Goal: Task Accomplishment & Management: Manage account settings

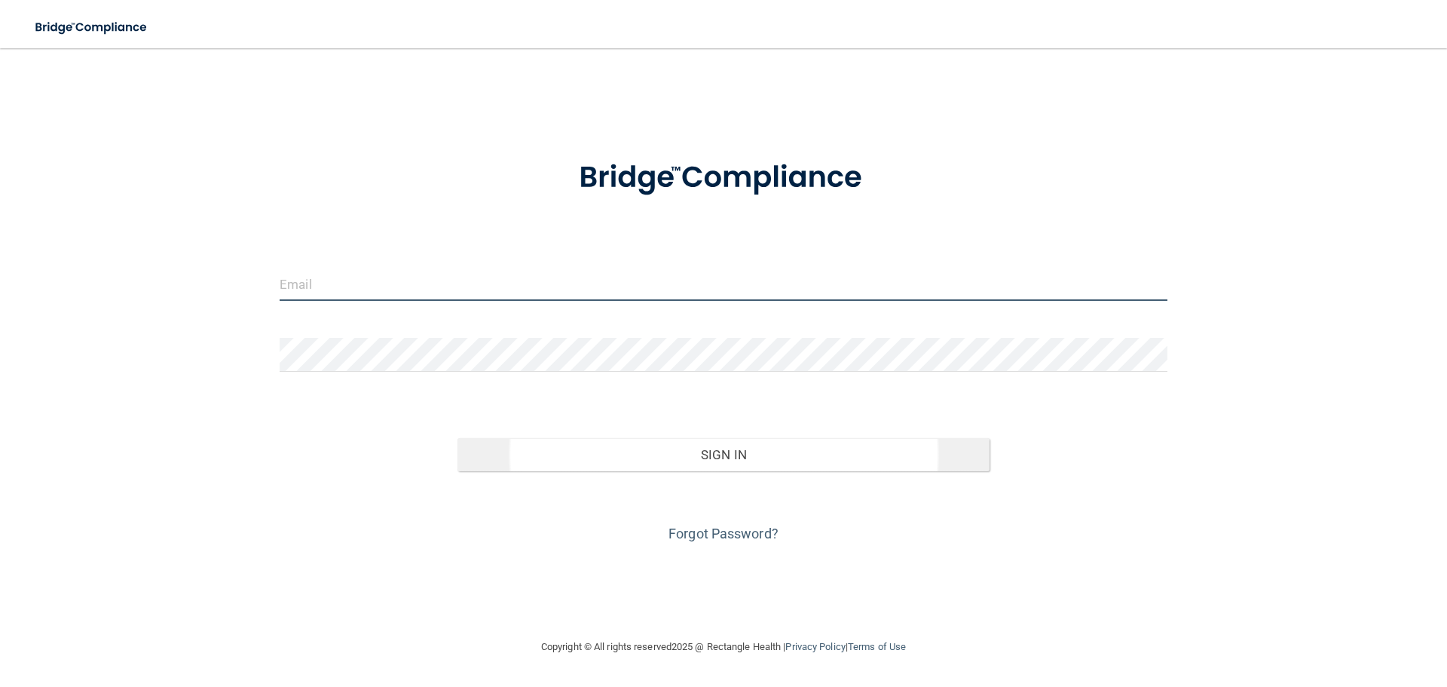
type input "[EMAIL_ADDRESS][DOMAIN_NAME]"
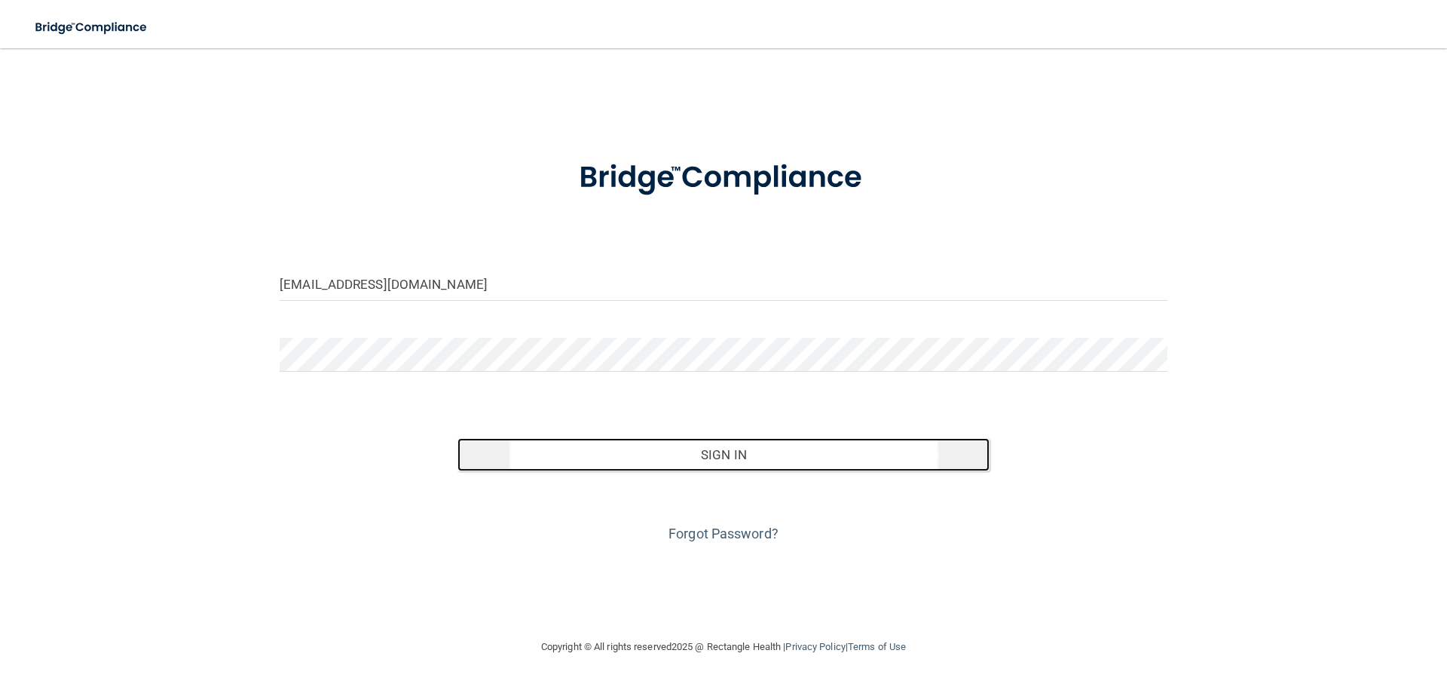
click at [695, 461] on button "Sign In" at bounding box center [723, 454] width 533 height 33
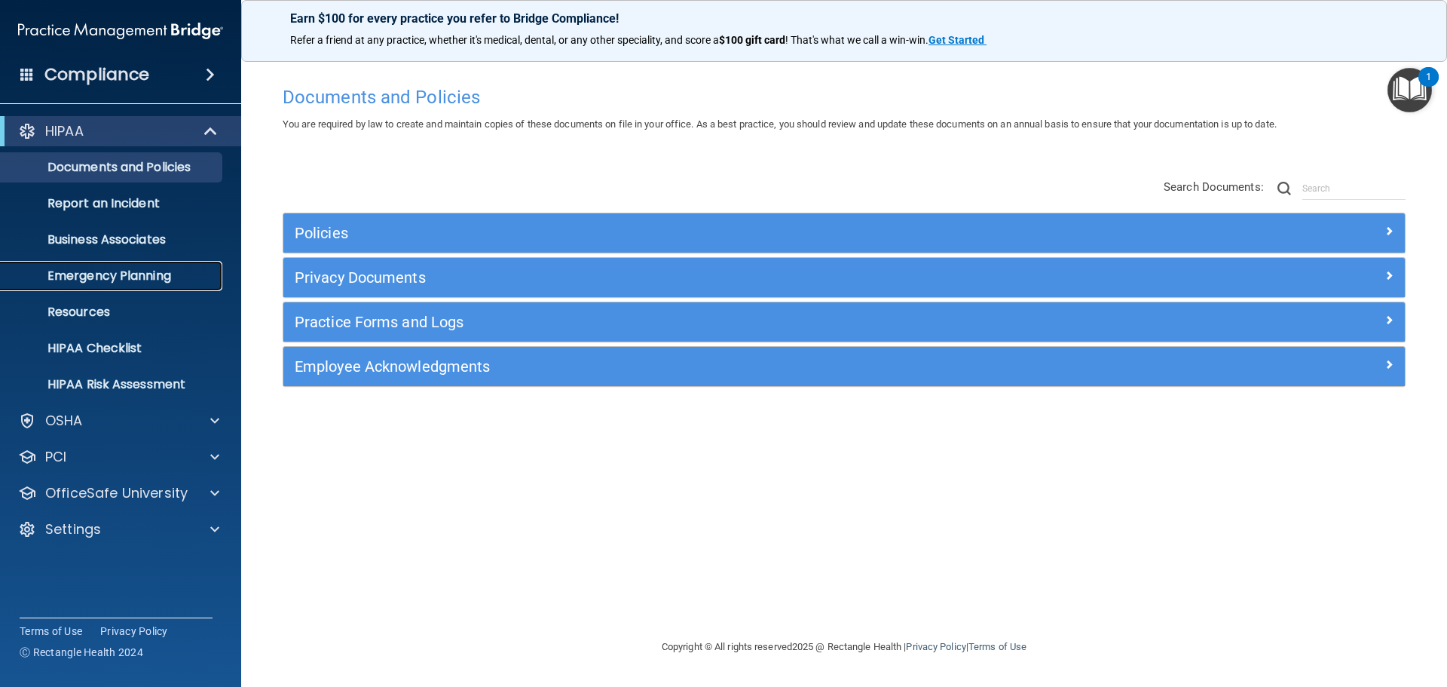
click at [132, 274] on p "Emergency Planning" at bounding box center [113, 275] width 206 height 15
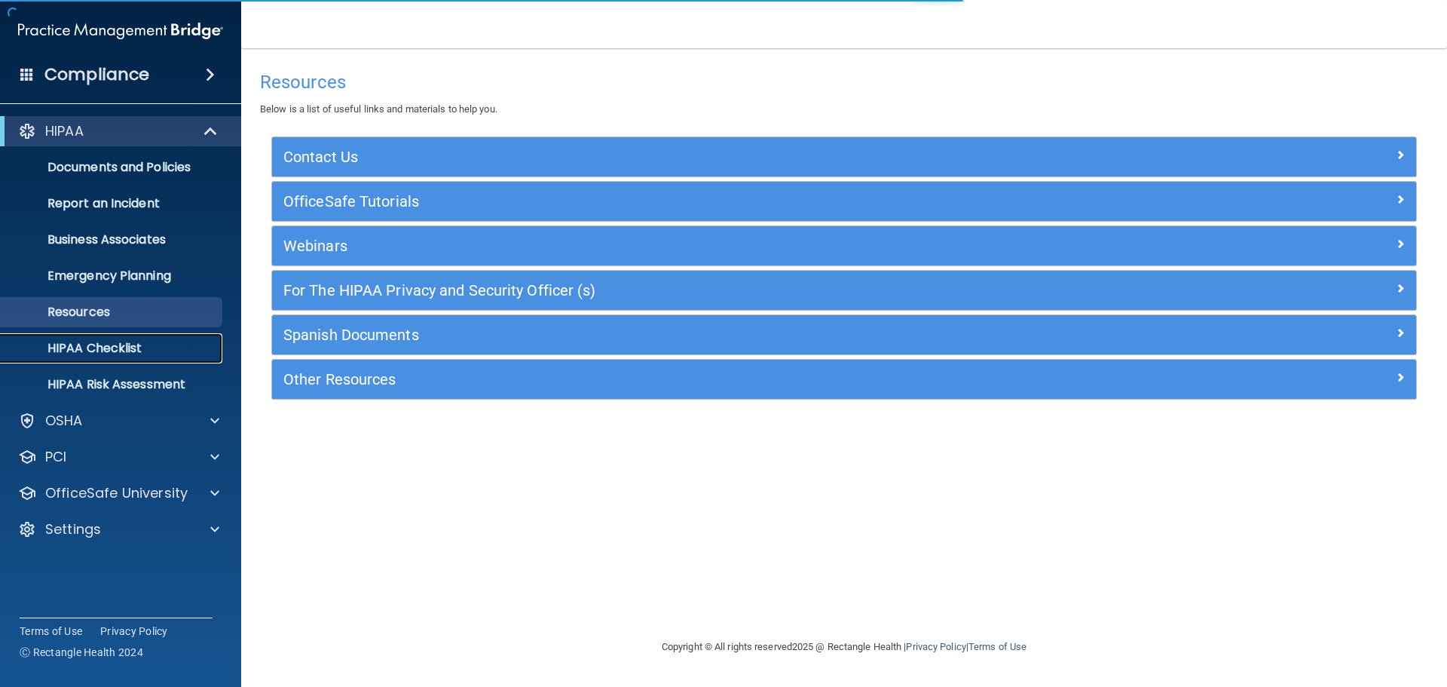
click at [116, 333] on link "HIPAA Checklist" at bounding box center [103, 348] width 237 height 30
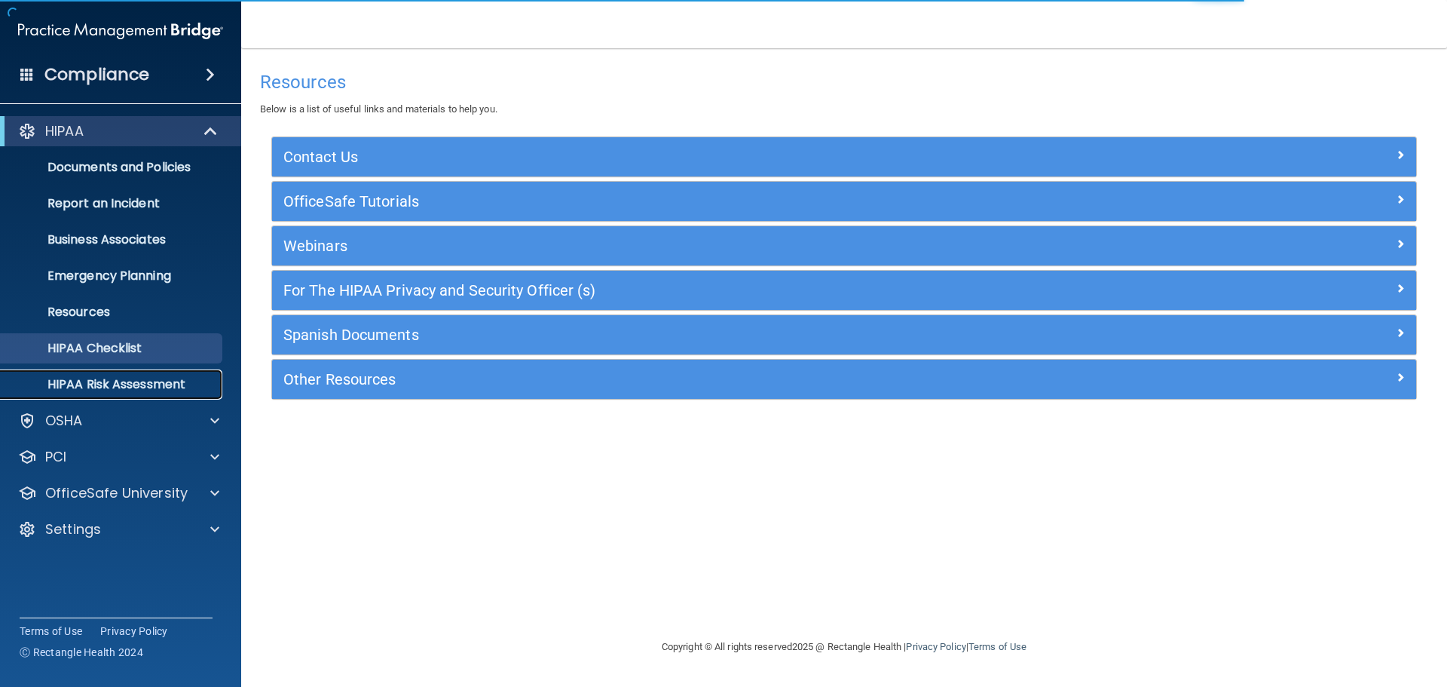
click at [112, 387] on p "HIPAA Risk Assessment" at bounding box center [113, 384] width 206 height 15
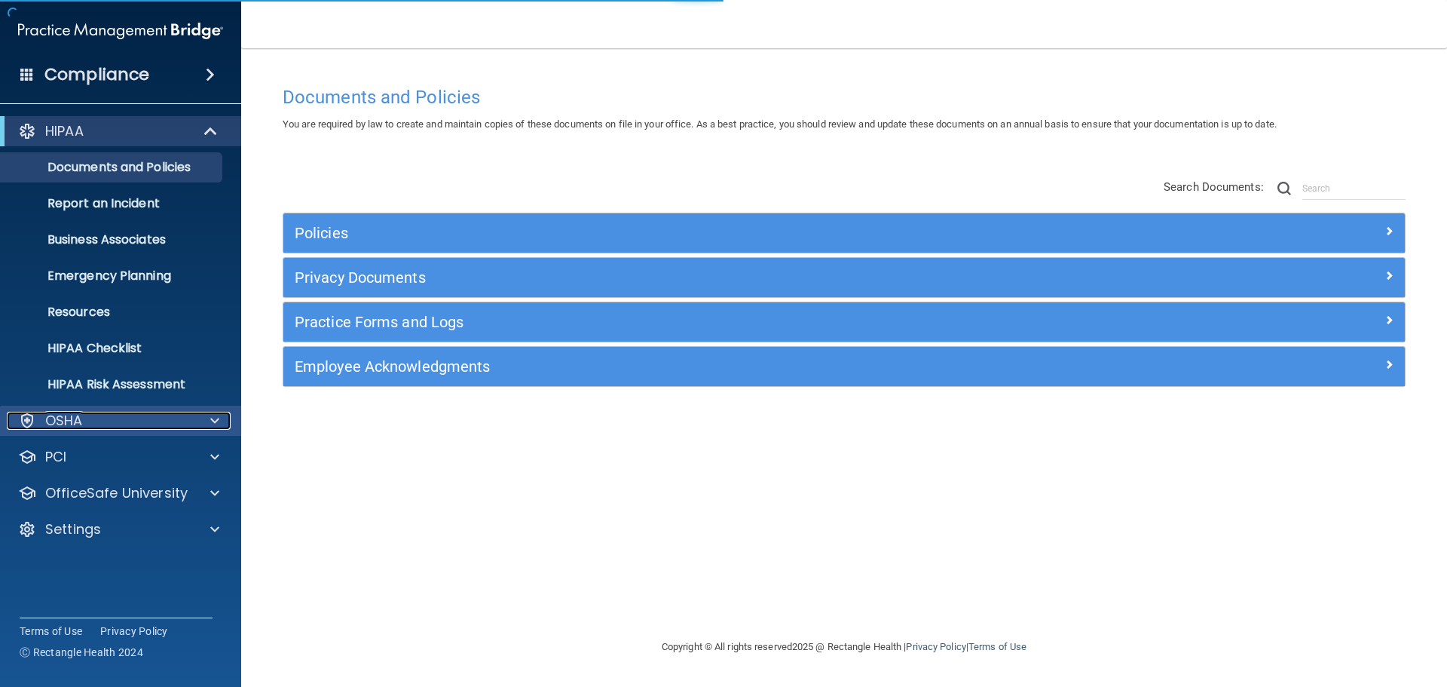
click at [109, 421] on div "OSHA" at bounding box center [100, 420] width 187 height 18
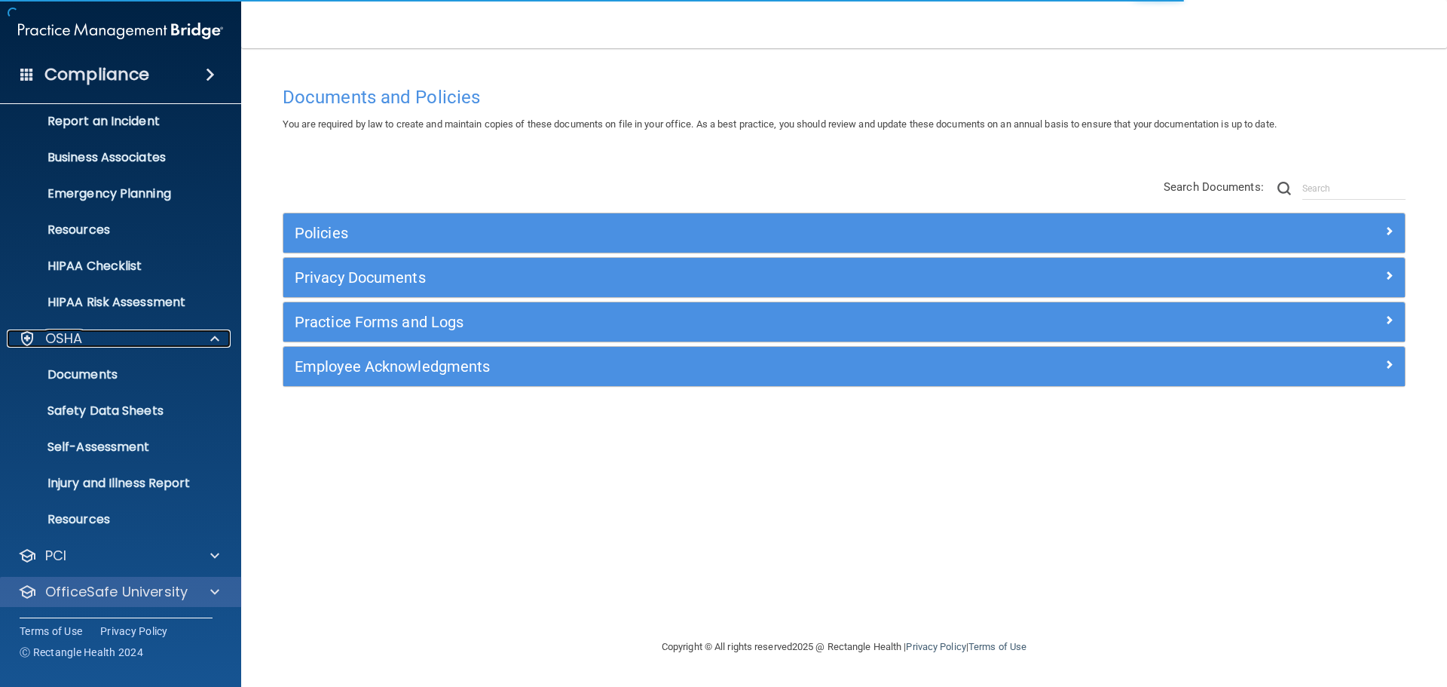
scroll to position [120, 0]
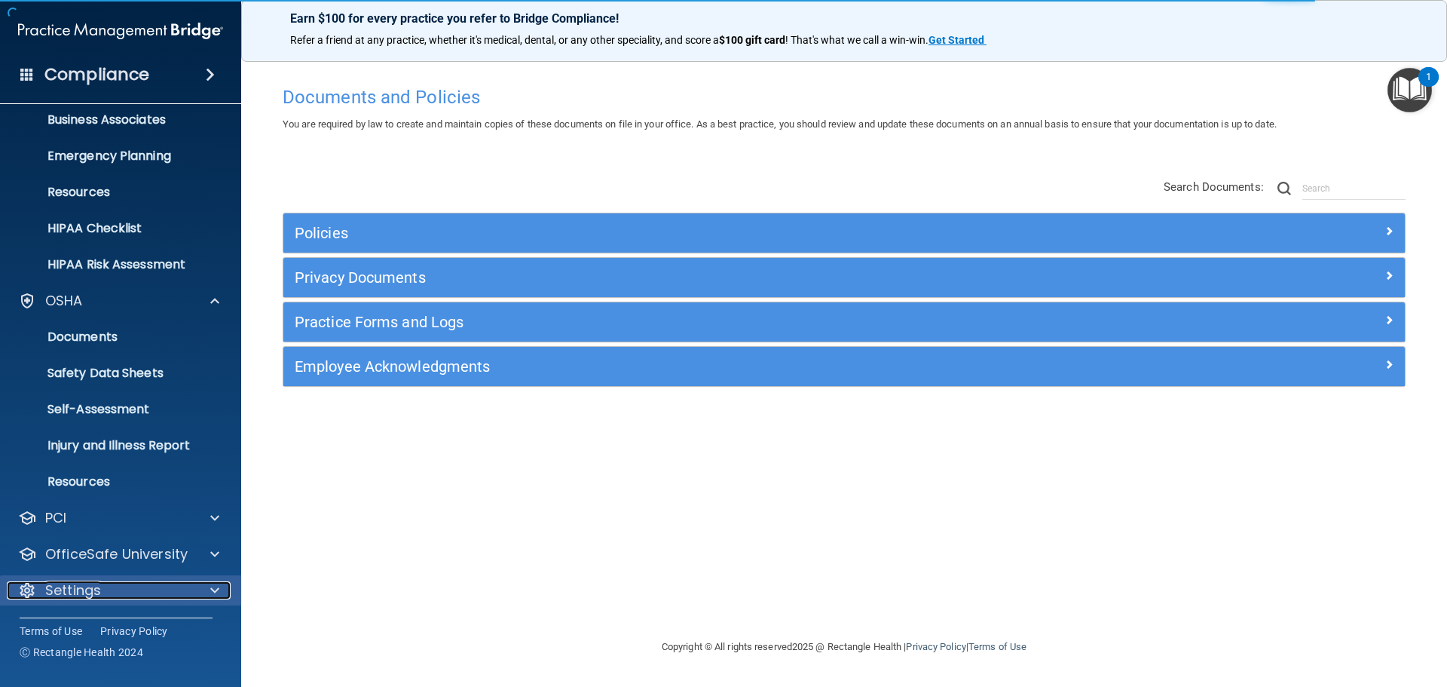
click at [70, 590] on p "Settings" at bounding box center [73, 590] width 56 height 18
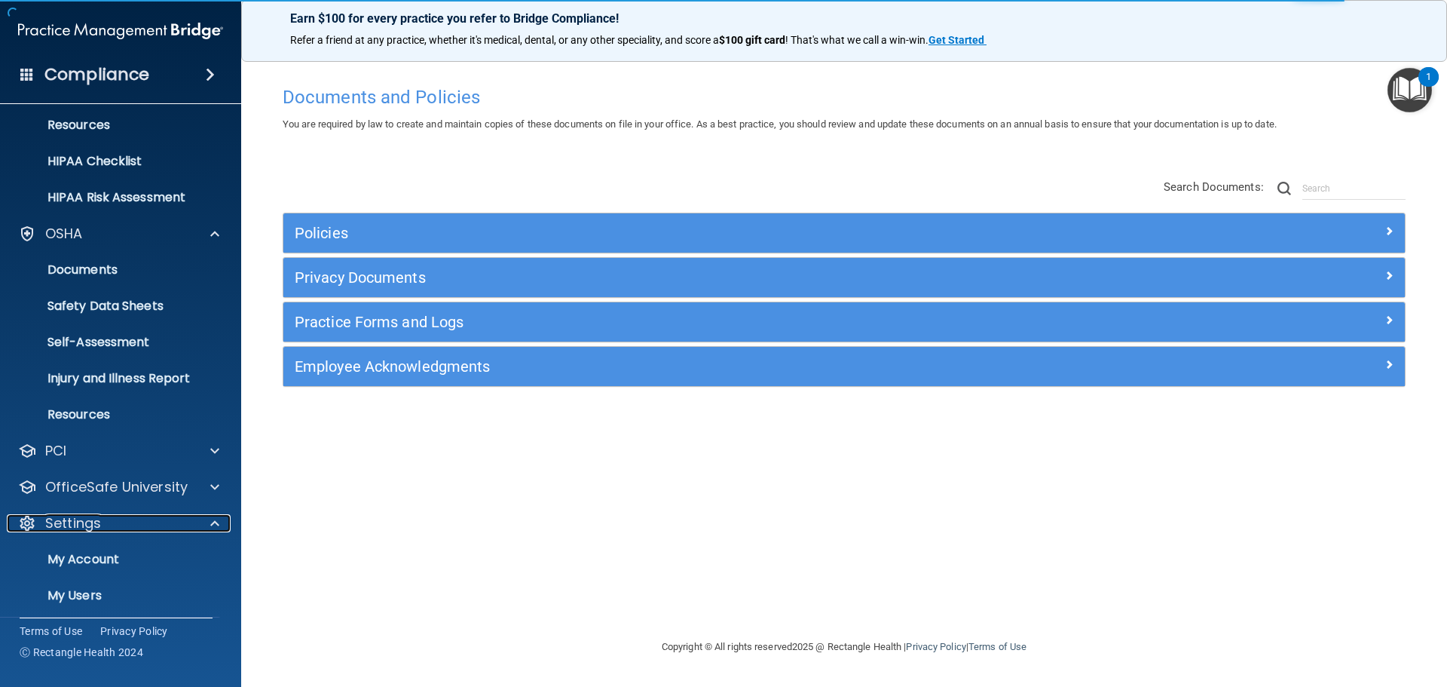
scroll to position [265, 0]
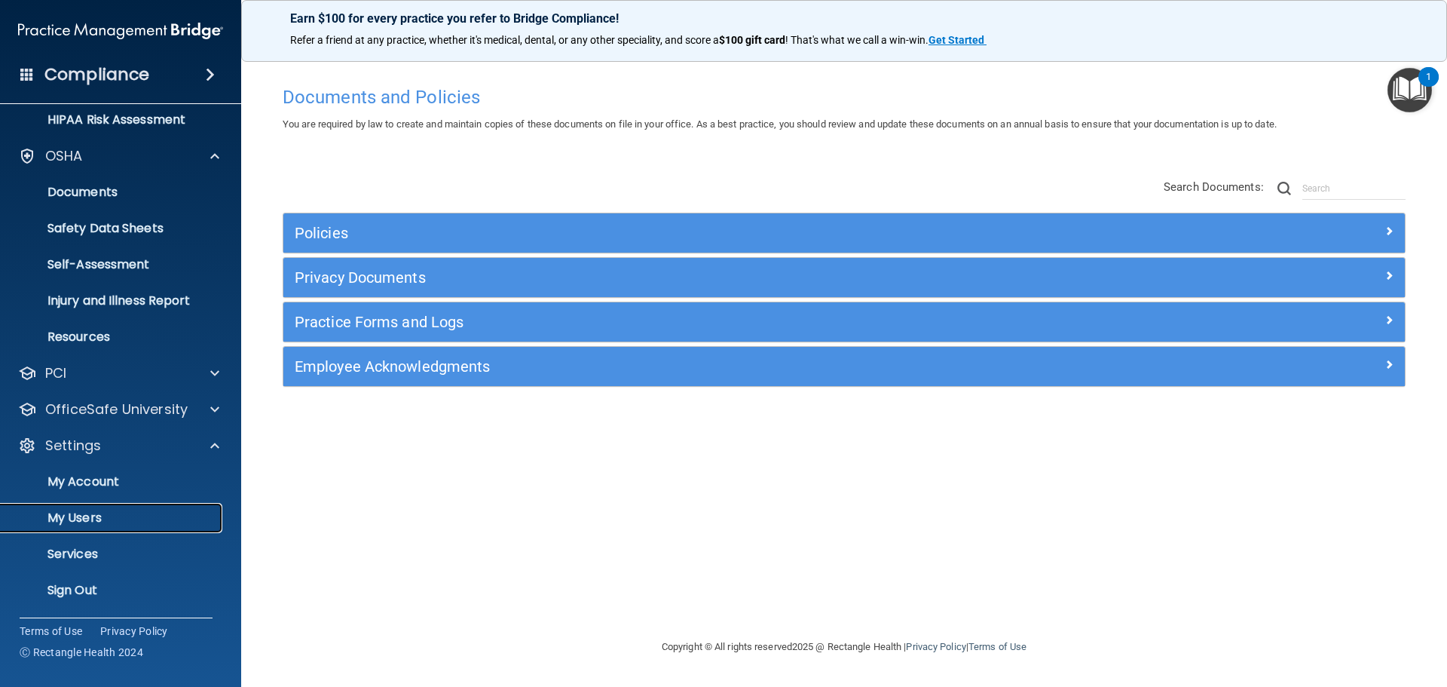
click at [99, 516] on p "My Users" at bounding box center [113, 517] width 206 height 15
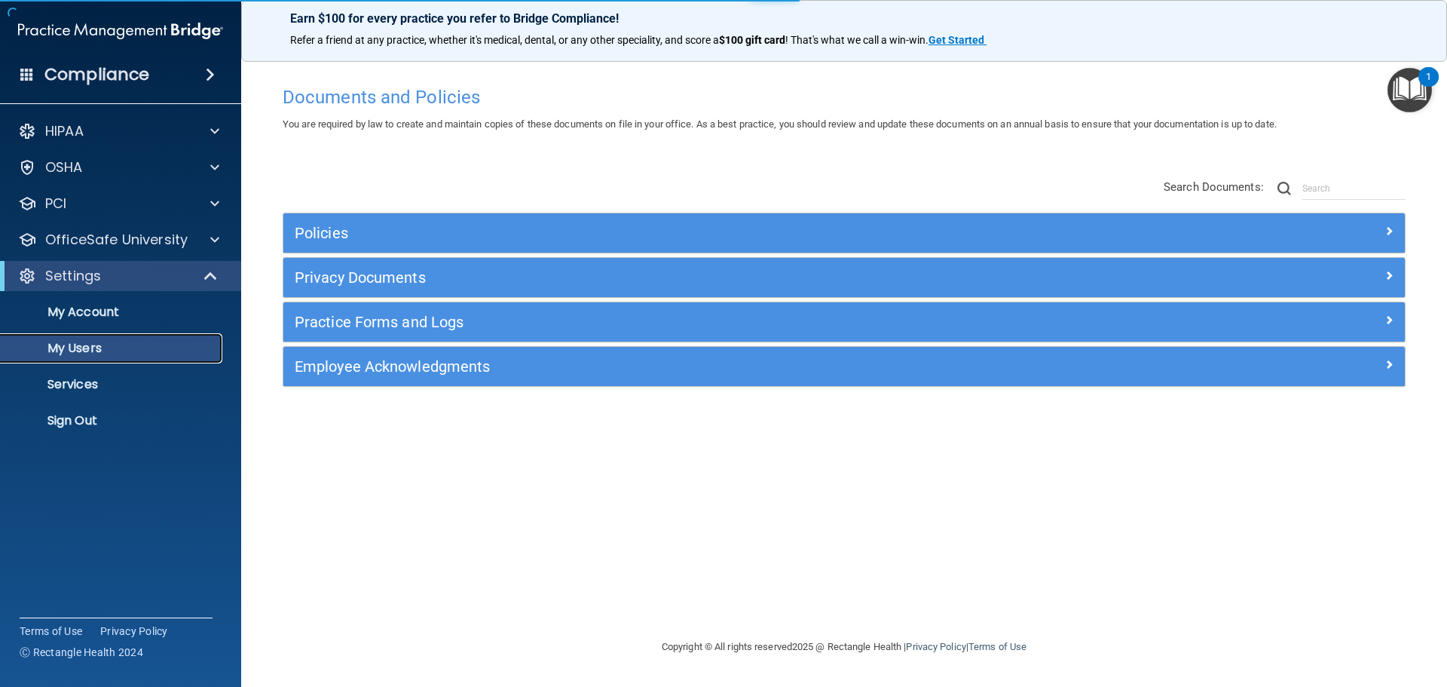
select select "20"
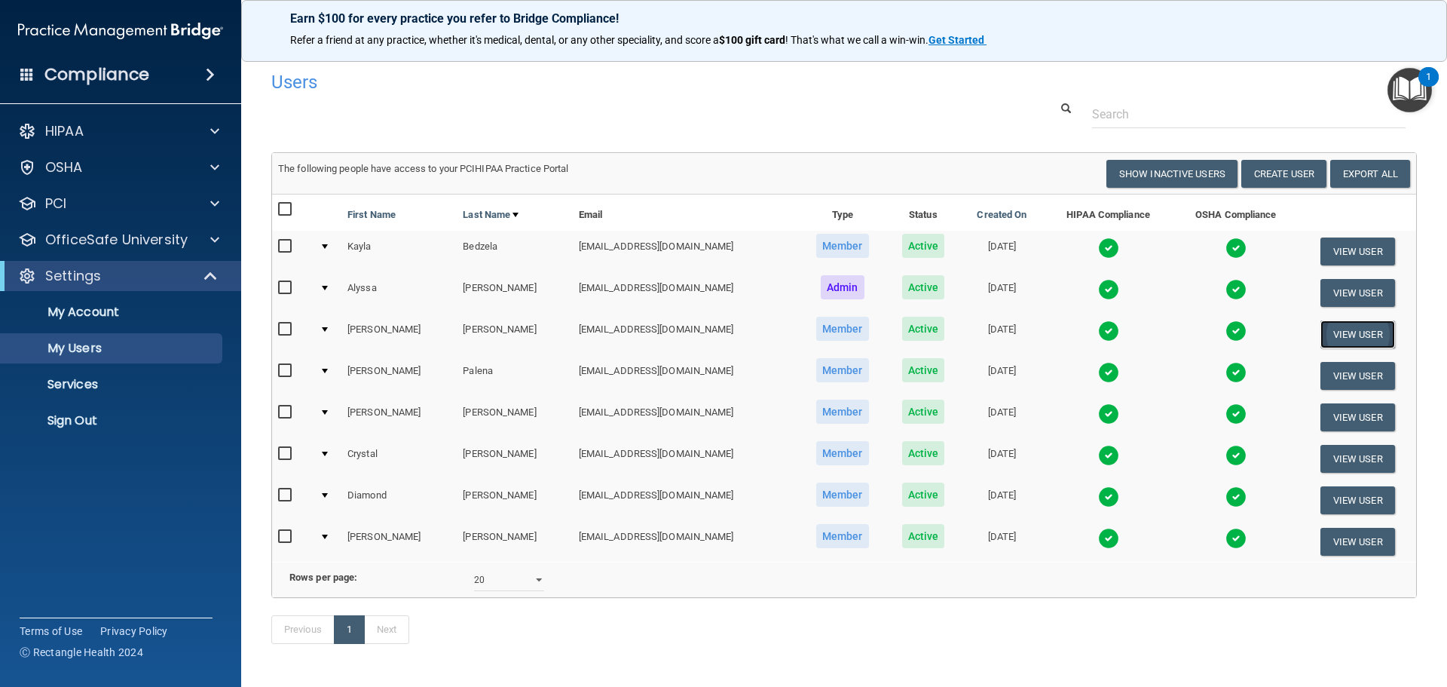
click at [1348, 332] on button "View User" at bounding box center [1357, 334] width 75 height 28
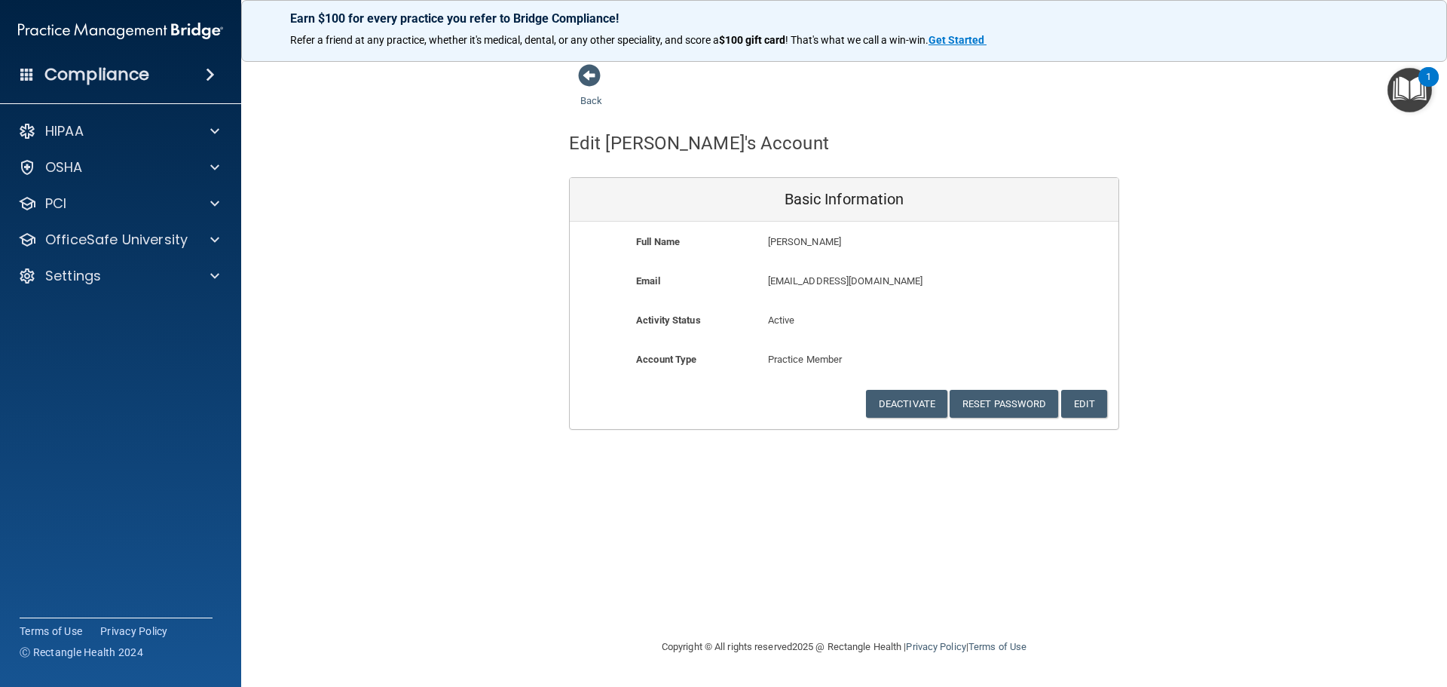
click at [1206, 489] on div "Back Edit Christina's Account Basic Information Full Name Christina Hayden Chri…" at bounding box center [844, 342] width 1146 height 559
click at [74, 270] on p "Settings" at bounding box center [73, 276] width 56 height 18
click at [96, 350] on p "My Users" at bounding box center [113, 348] width 206 height 15
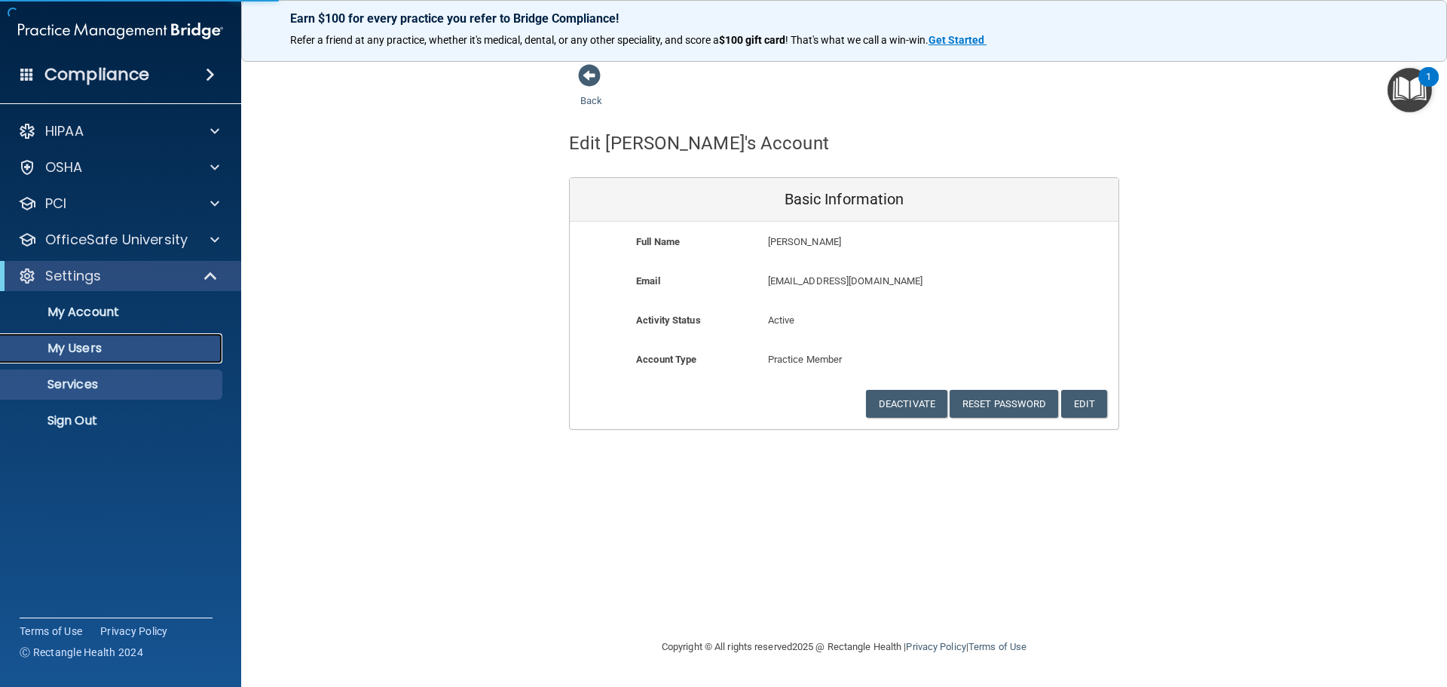
select select "20"
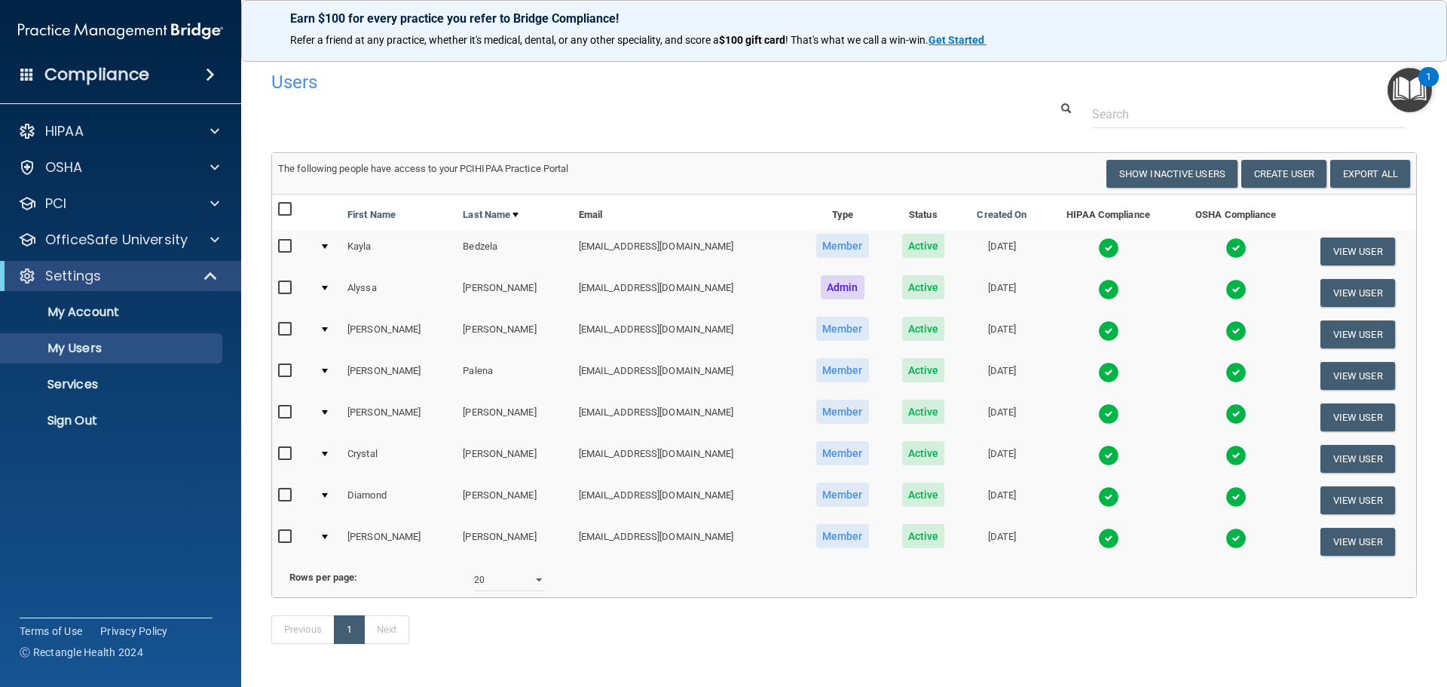
click at [286, 328] on input "checkbox" at bounding box center [286, 329] width 17 height 12
checkbox input "true"
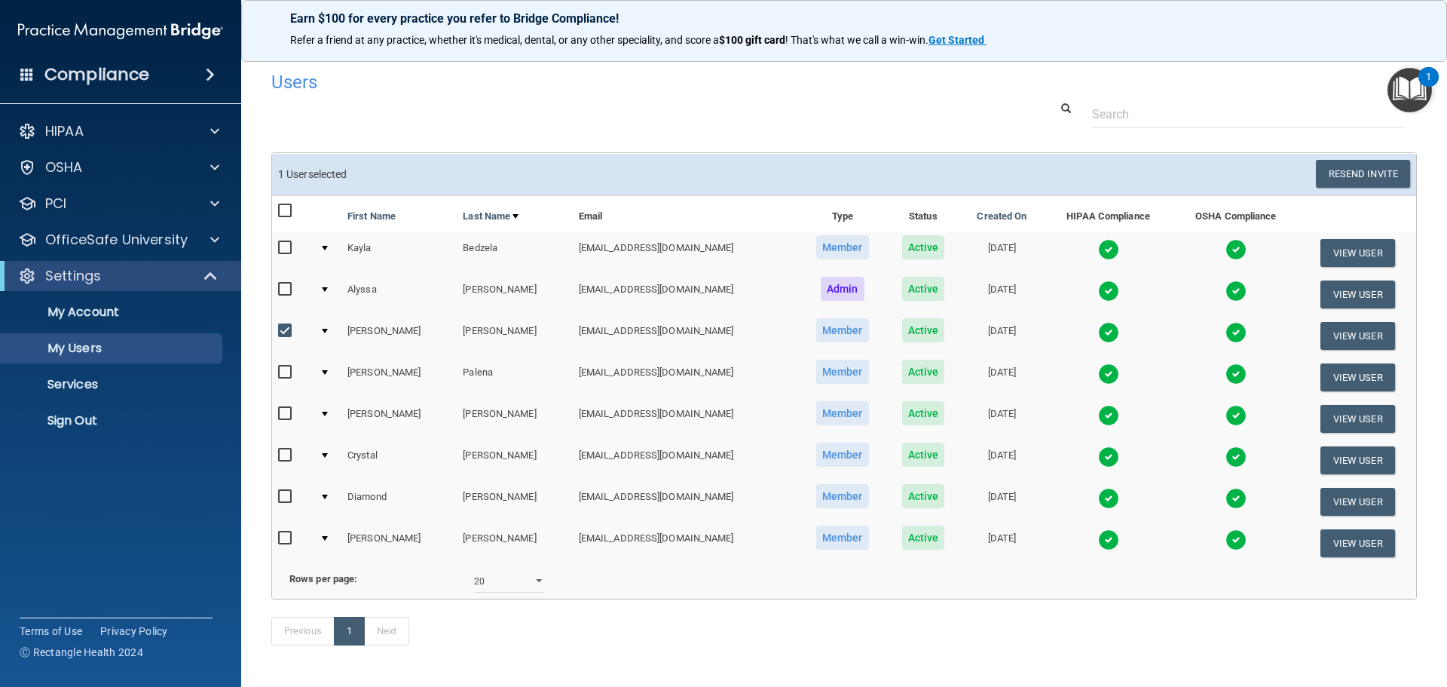
click at [332, 326] on td at bounding box center [328, 335] width 28 height 41
click at [328, 329] on div at bounding box center [325, 331] width 6 height 5
click at [326, 332] on div at bounding box center [325, 331] width 6 height 5
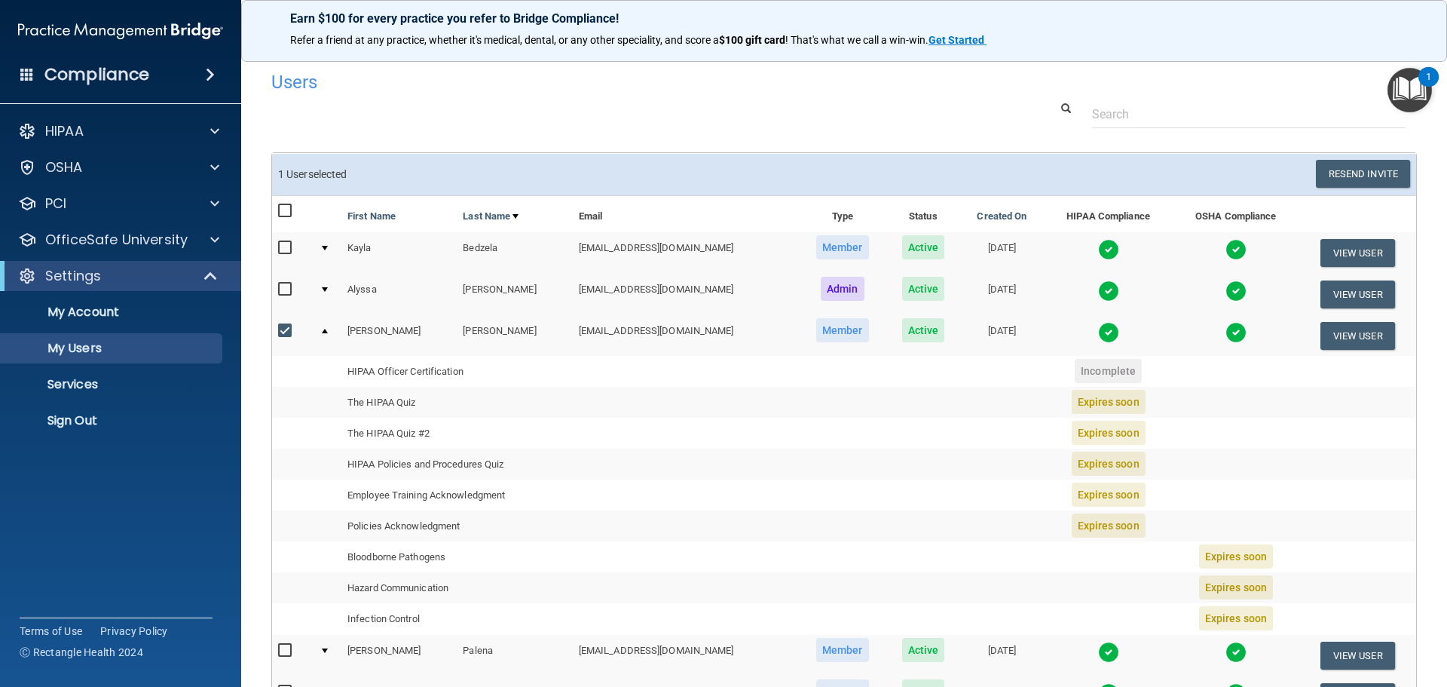
scroll to position [75, 0]
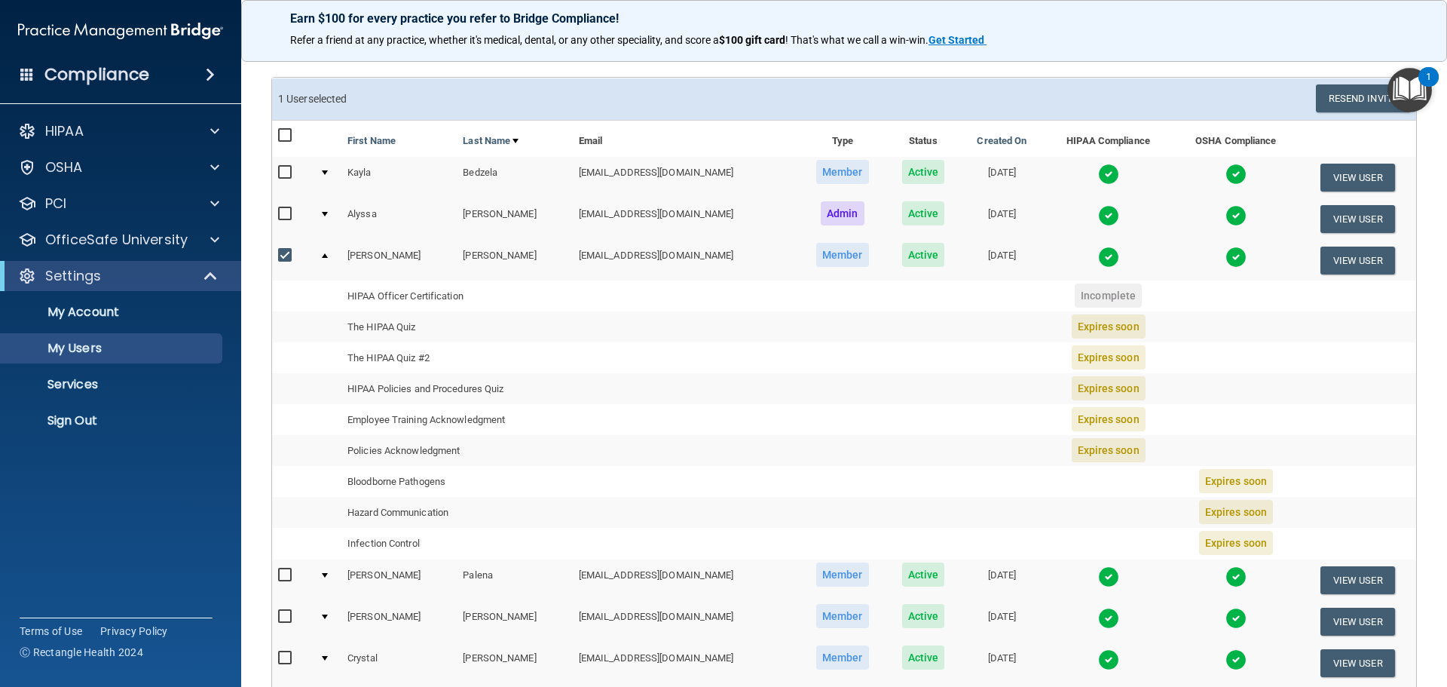
click at [662, 252] on td "chayden0409@gmail.com" at bounding box center [686, 260] width 226 height 41
click at [324, 215] on div at bounding box center [325, 214] width 6 height 5
click at [323, 214] on div at bounding box center [325, 214] width 6 height 5
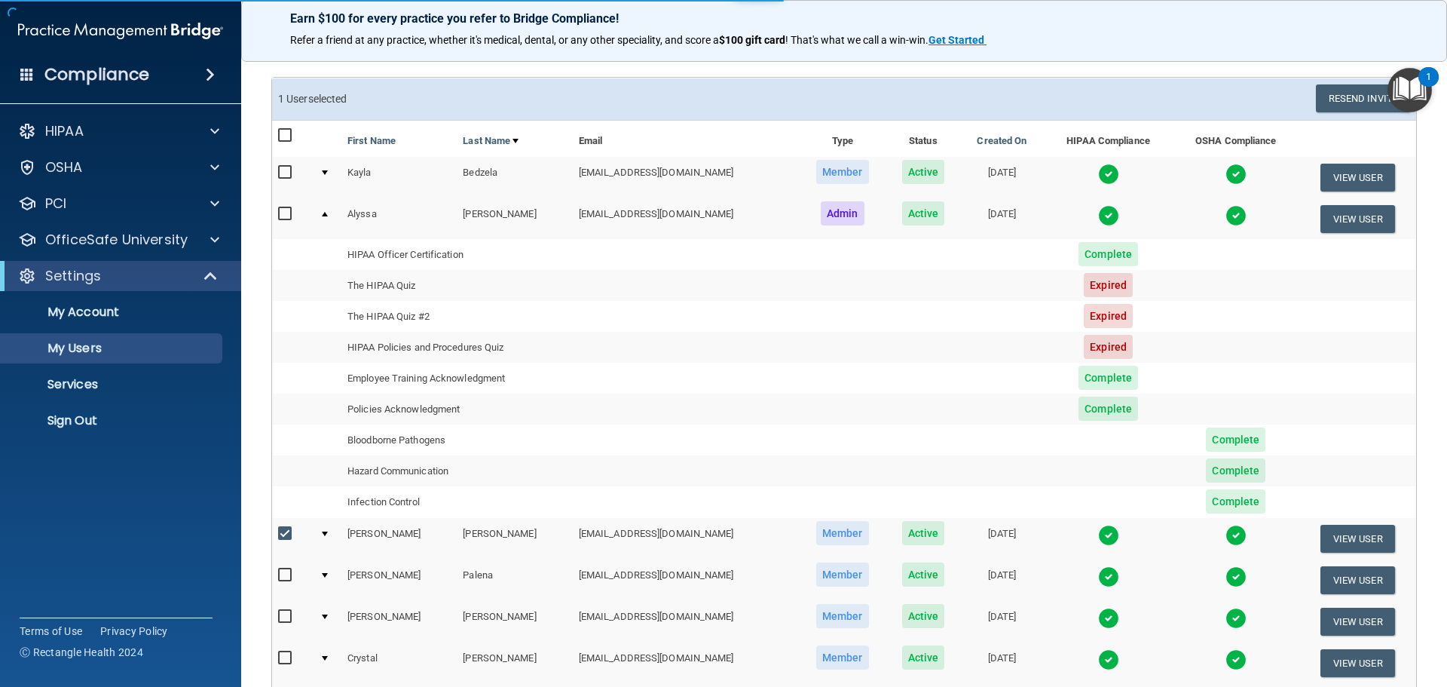
click at [325, 173] on div at bounding box center [325, 172] width 6 height 5
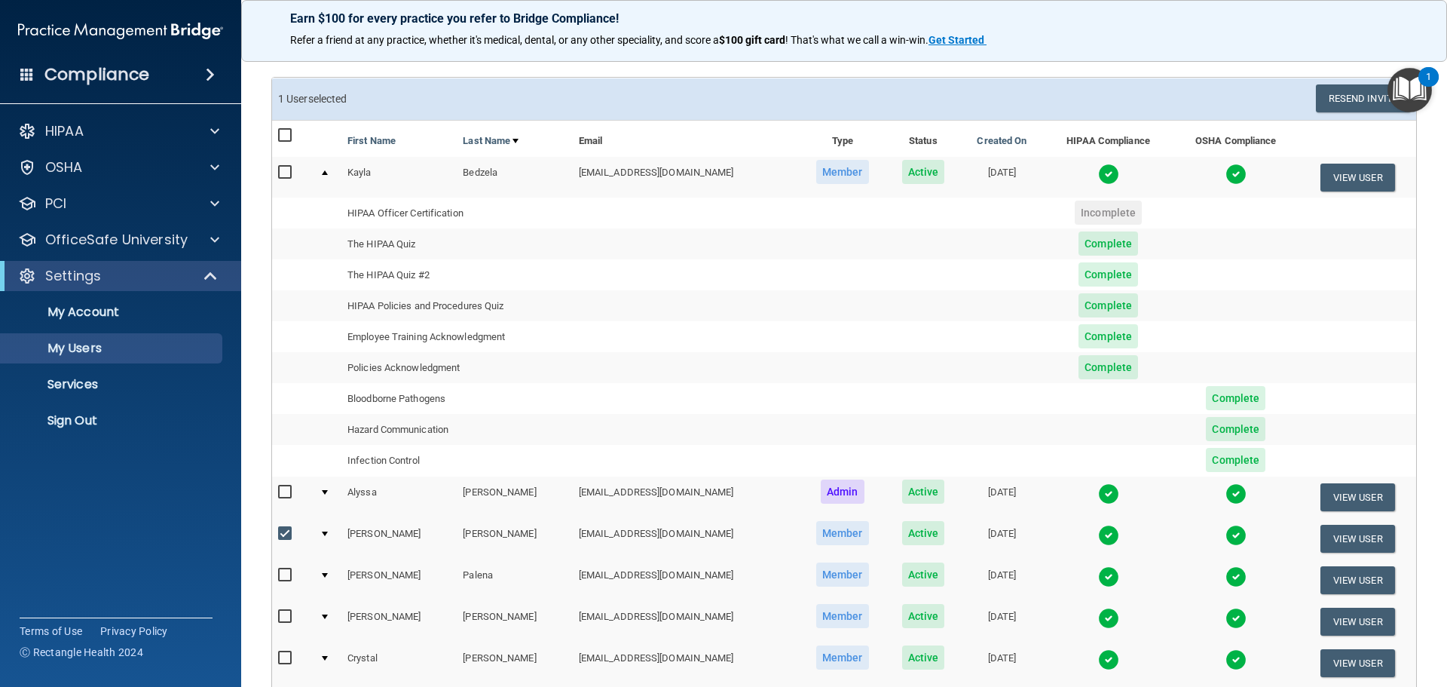
click at [326, 173] on div at bounding box center [325, 172] width 6 height 5
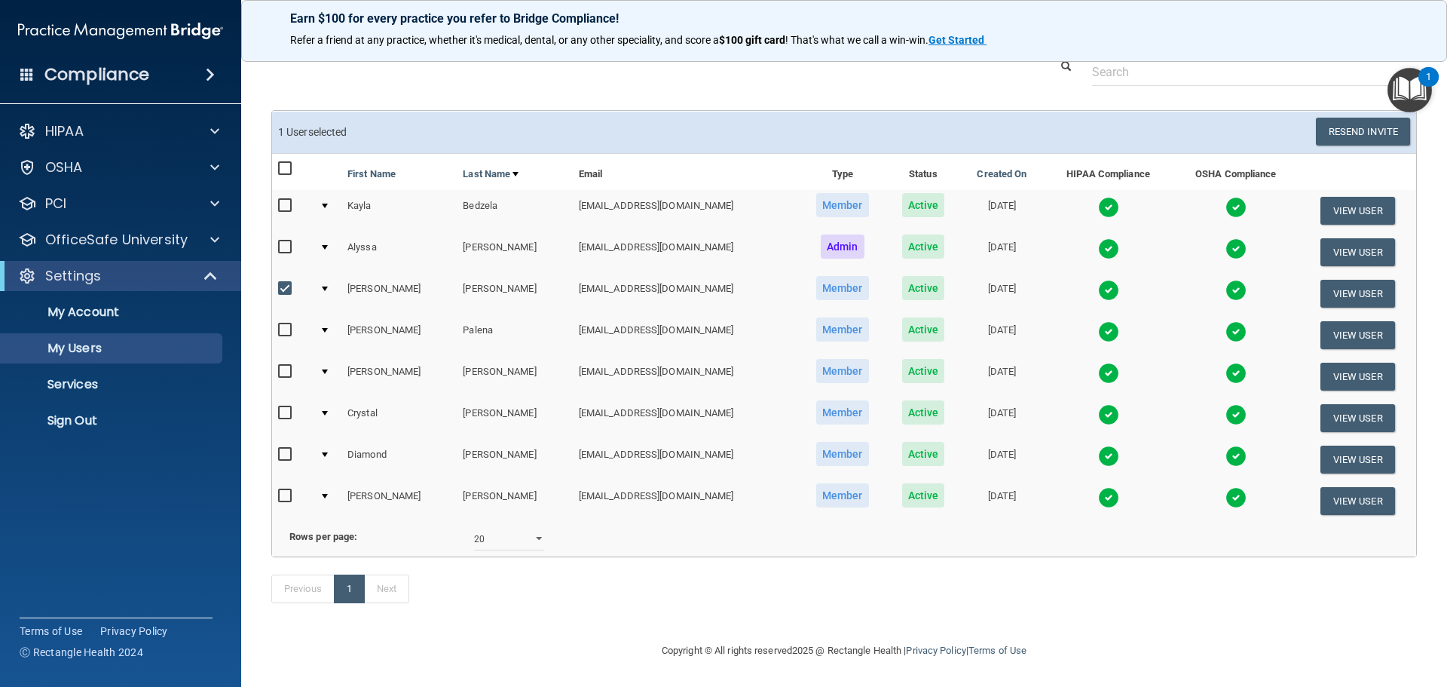
scroll to position [65, 0]
click at [324, 245] on div at bounding box center [325, 247] width 6 height 5
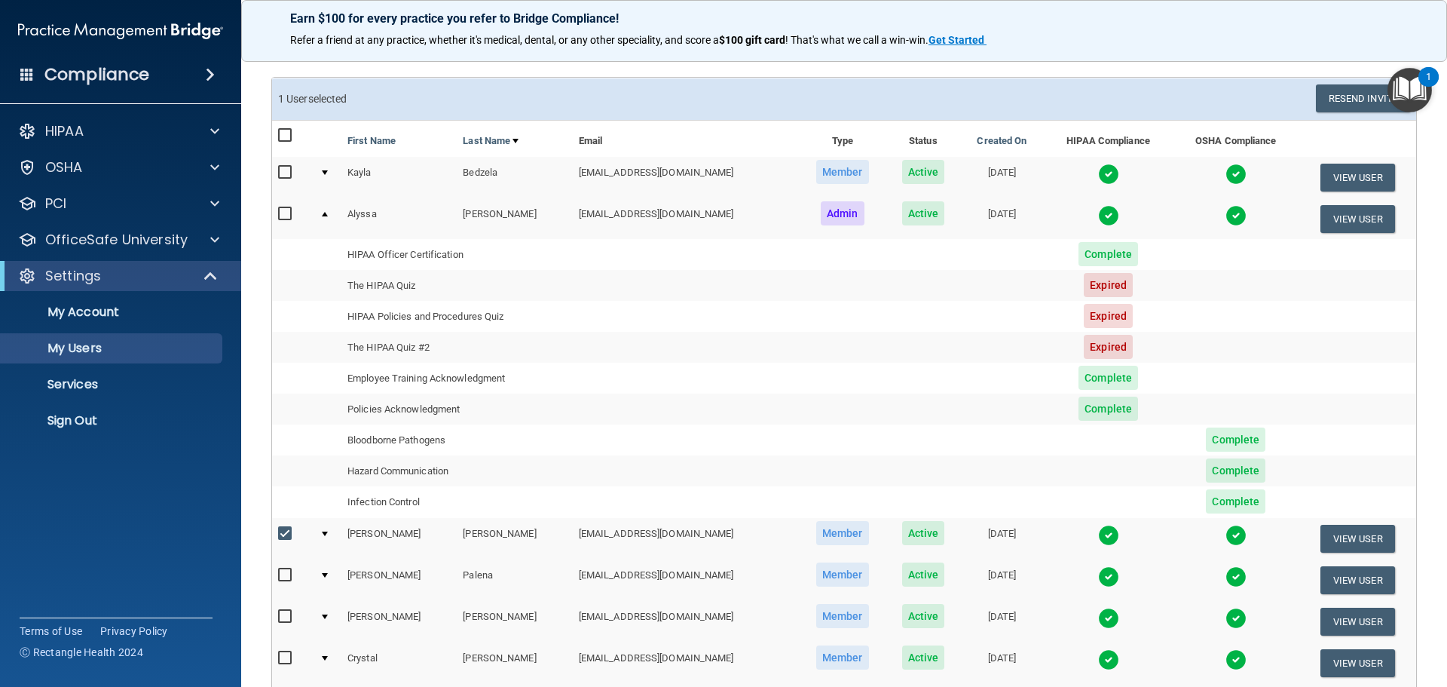
click at [324, 212] on div at bounding box center [325, 214] width 6 height 5
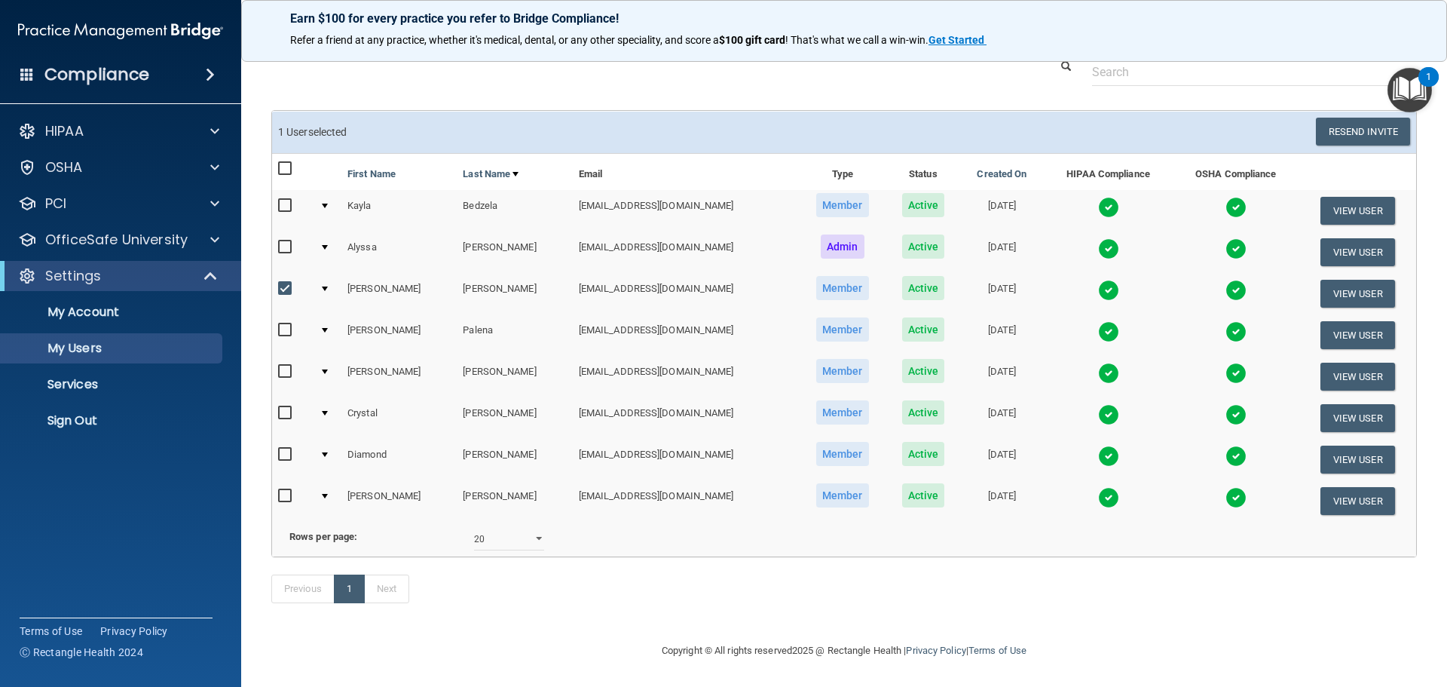
click at [327, 494] on div at bounding box center [325, 496] width 6 height 5
click at [328, 480] on td at bounding box center [328, 500] width 28 height 41
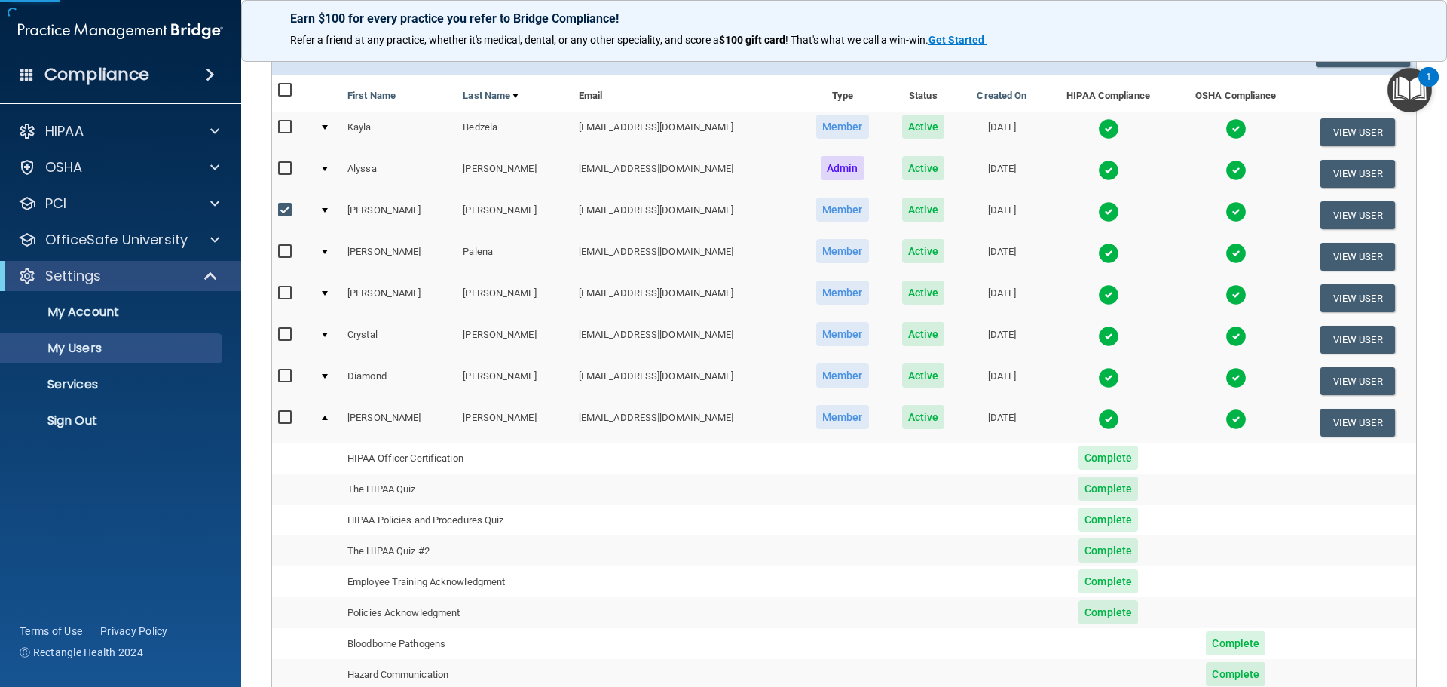
scroll to position [116, 0]
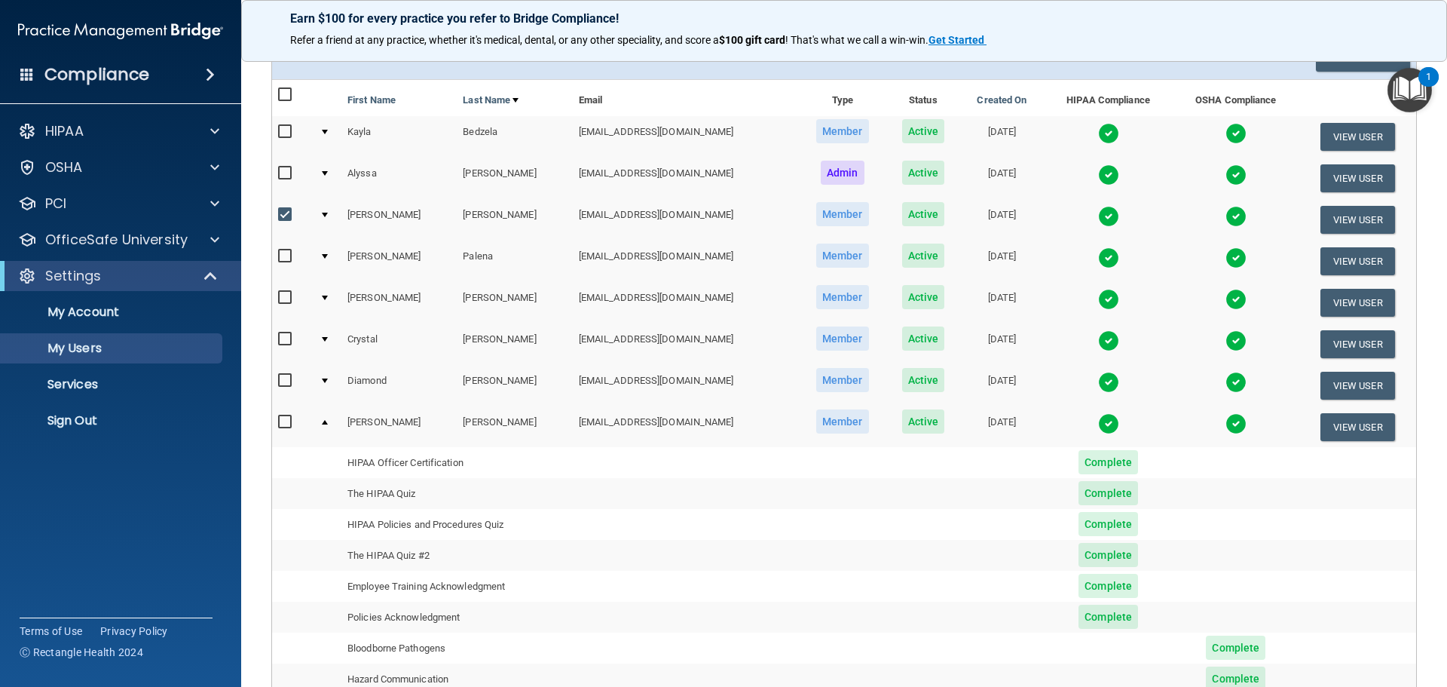
click at [326, 375] on td at bounding box center [328, 385] width 28 height 41
click at [324, 380] on div at bounding box center [325, 380] width 6 height 5
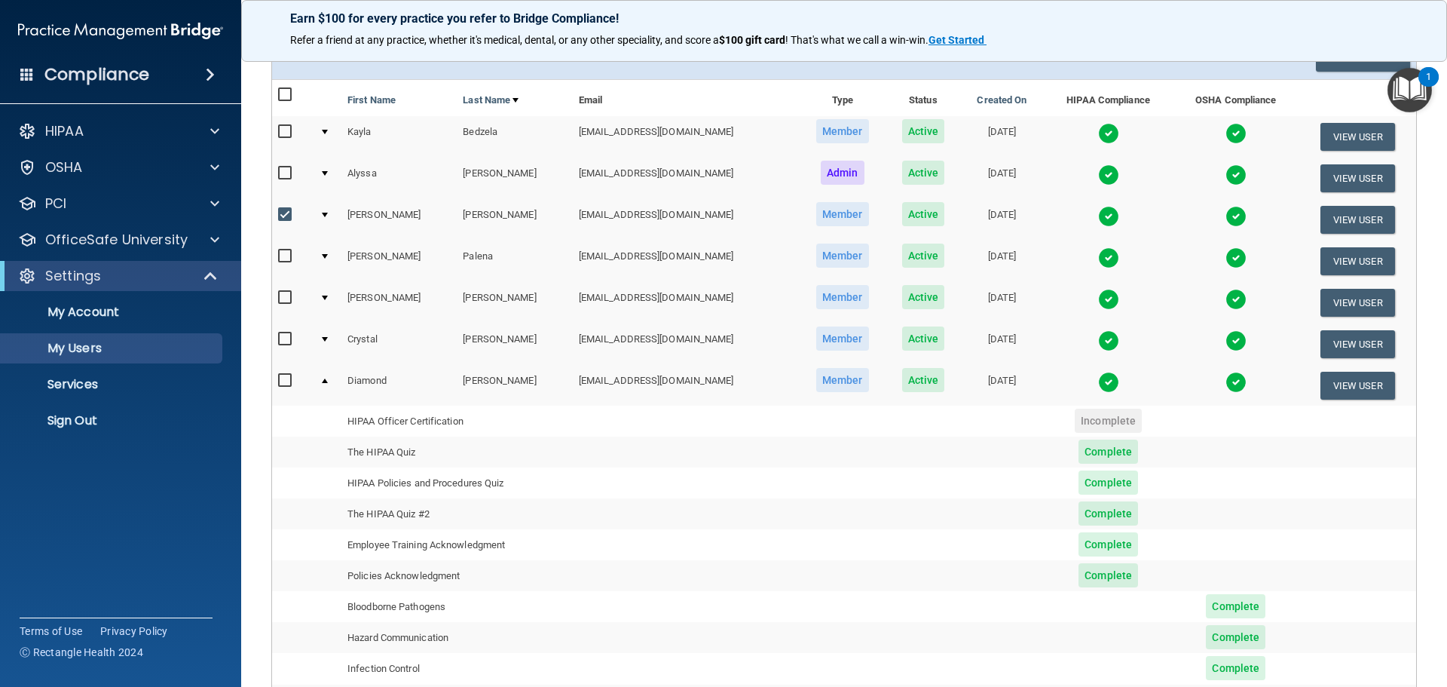
click at [323, 338] on div at bounding box center [325, 339] width 6 height 5
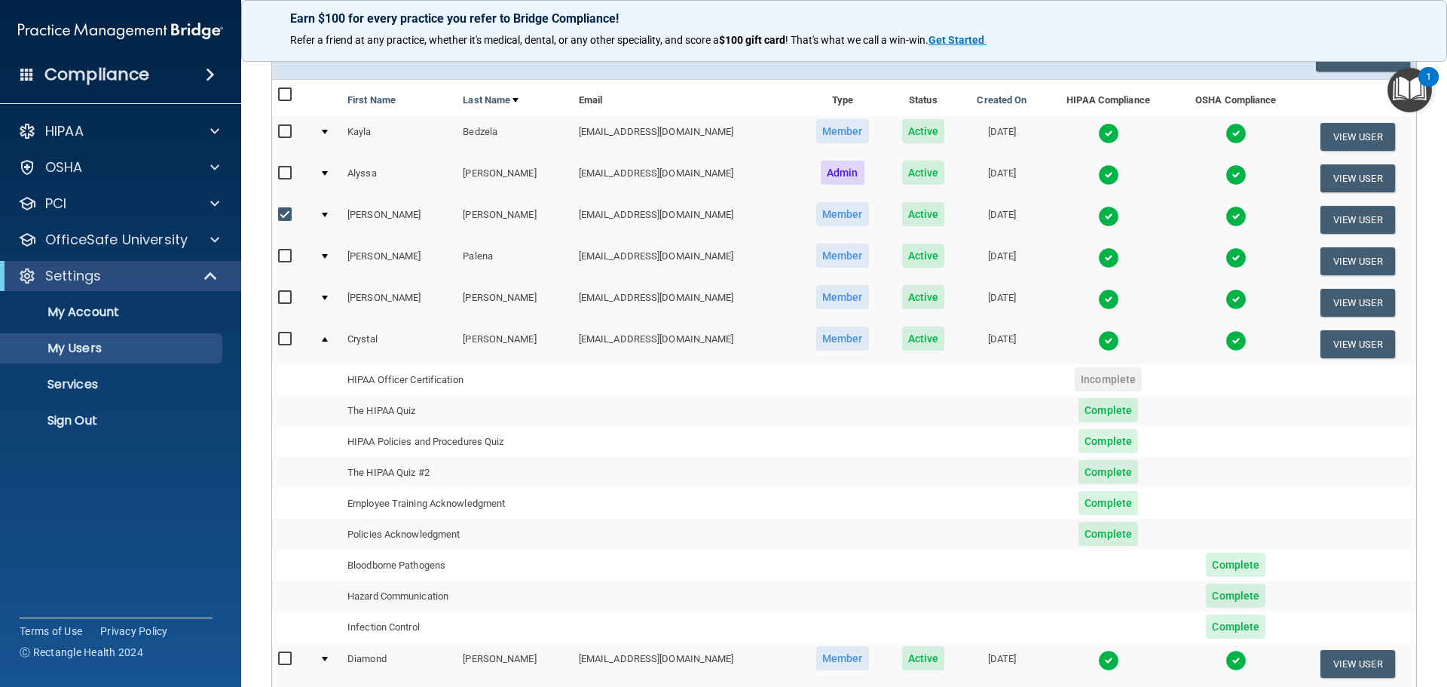
click at [323, 296] on div at bounding box center [325, 297] width 6 height 5
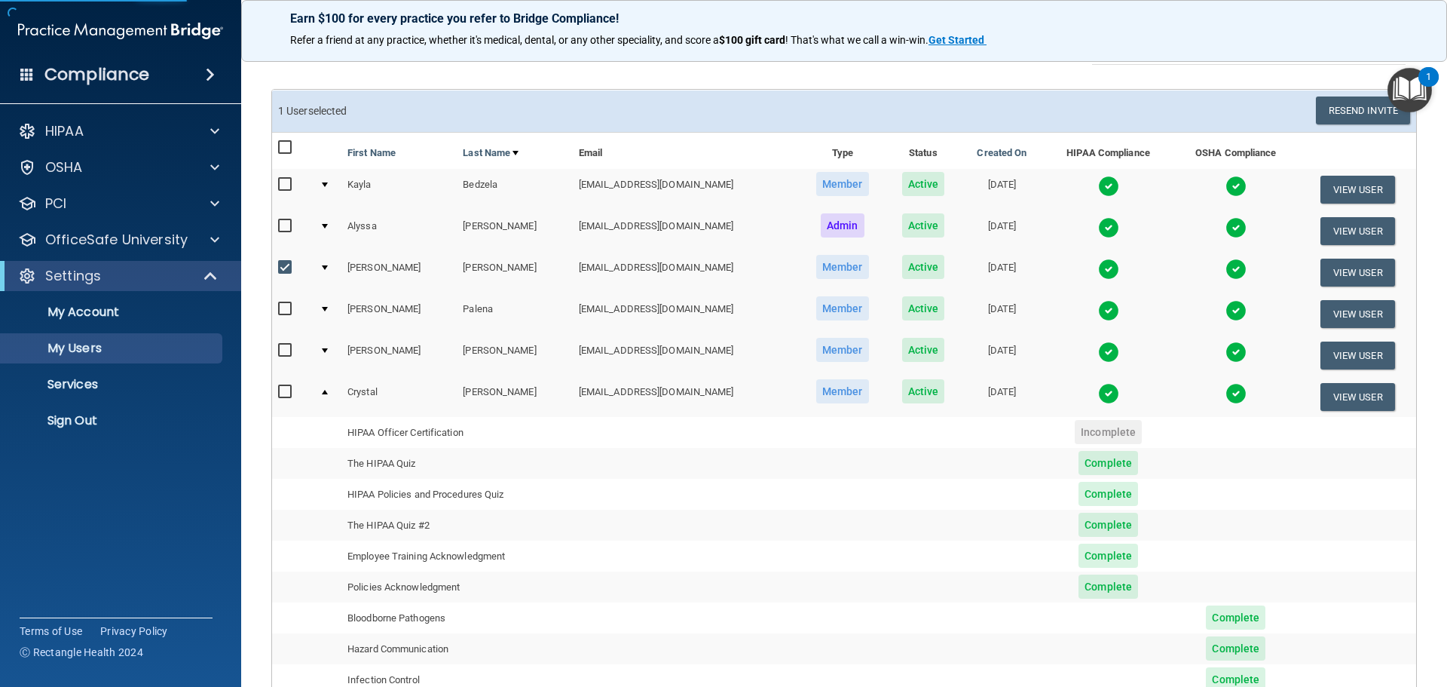
scroll to position [0, 0]
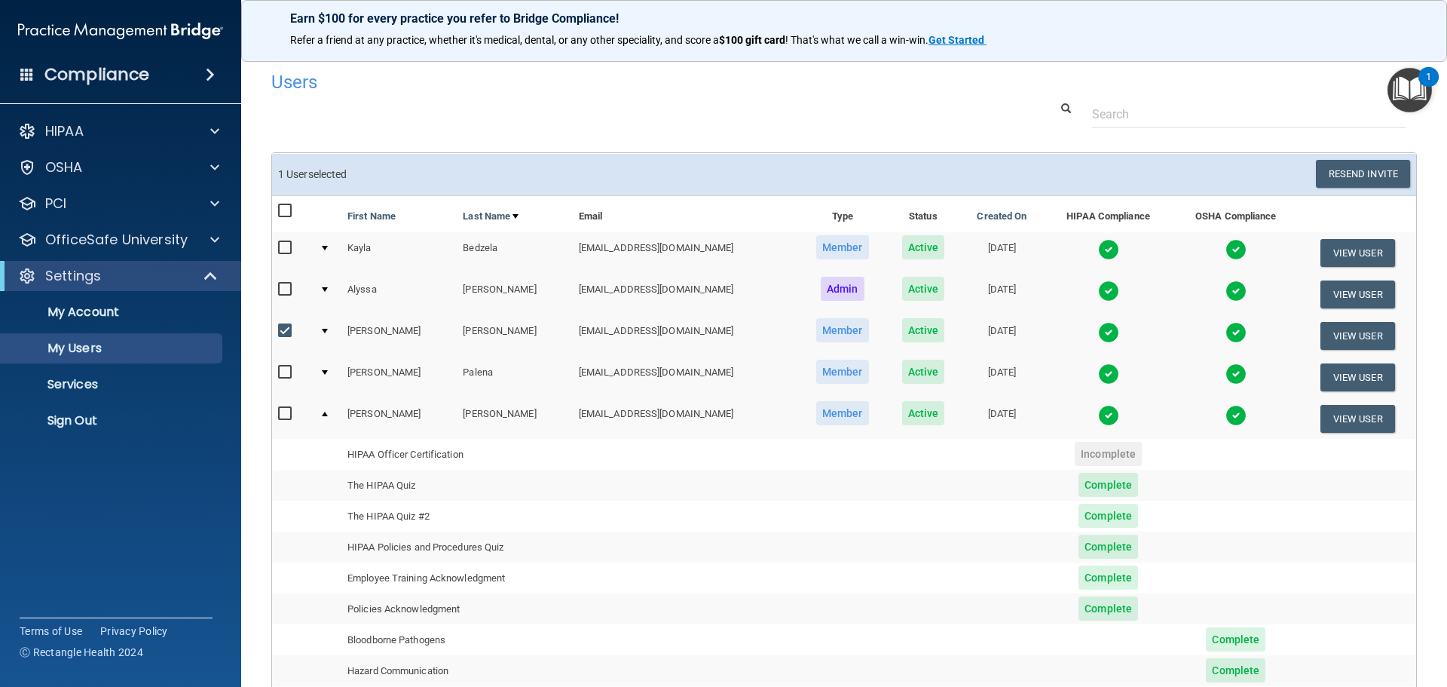
click at [326, 369] on td at bounding box center [328, 376] width 28 height 41
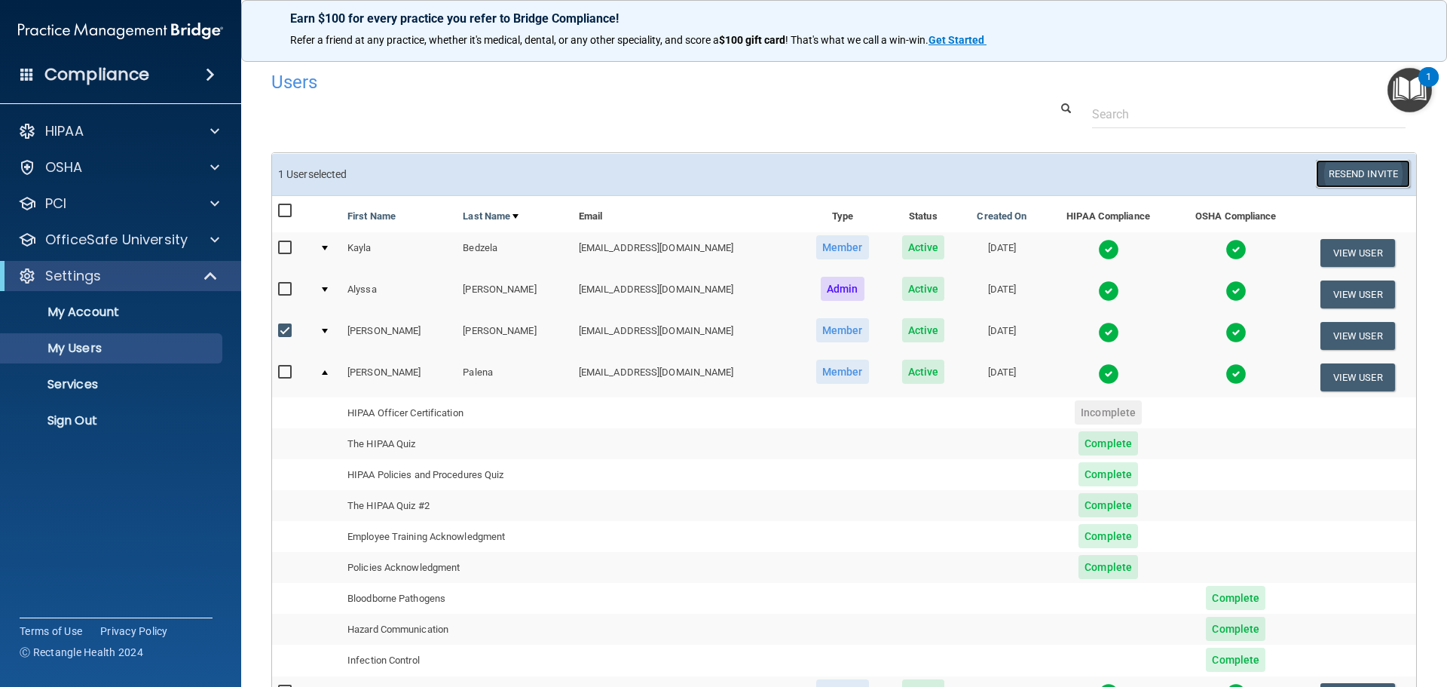
click at [1357, 171] on button "Resend Invite" at bounding box center [1363, 174] width 94 height 28
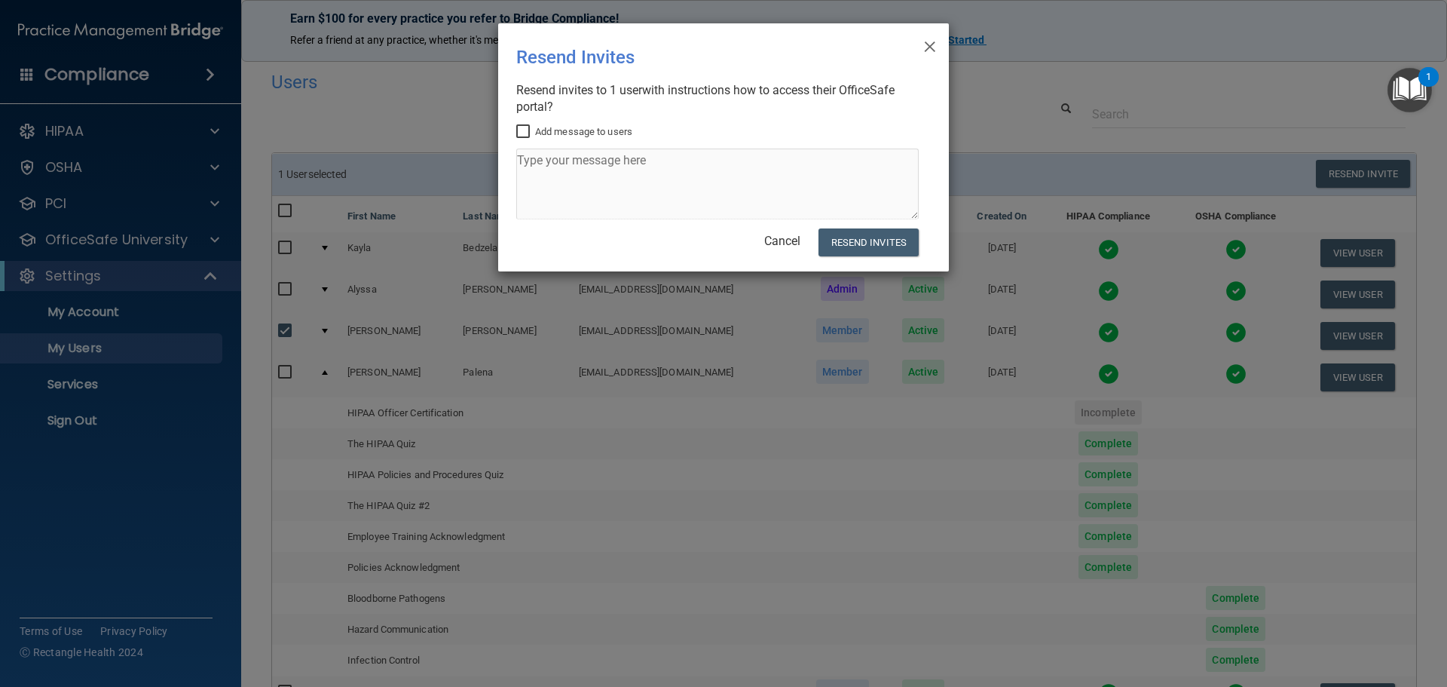
click at [523, 133] on input "Add message to users" at bounding box center [524, 132] width 17 height 12
checkbox input "true"
click at [599, 151] on textarea at bounding box center [717, 183] width 402 height 71
type textarea "Hi Chris, Plea"
click at [797, 236] on link "Cancel" at bounding box center [782, 241] width 36 height 14
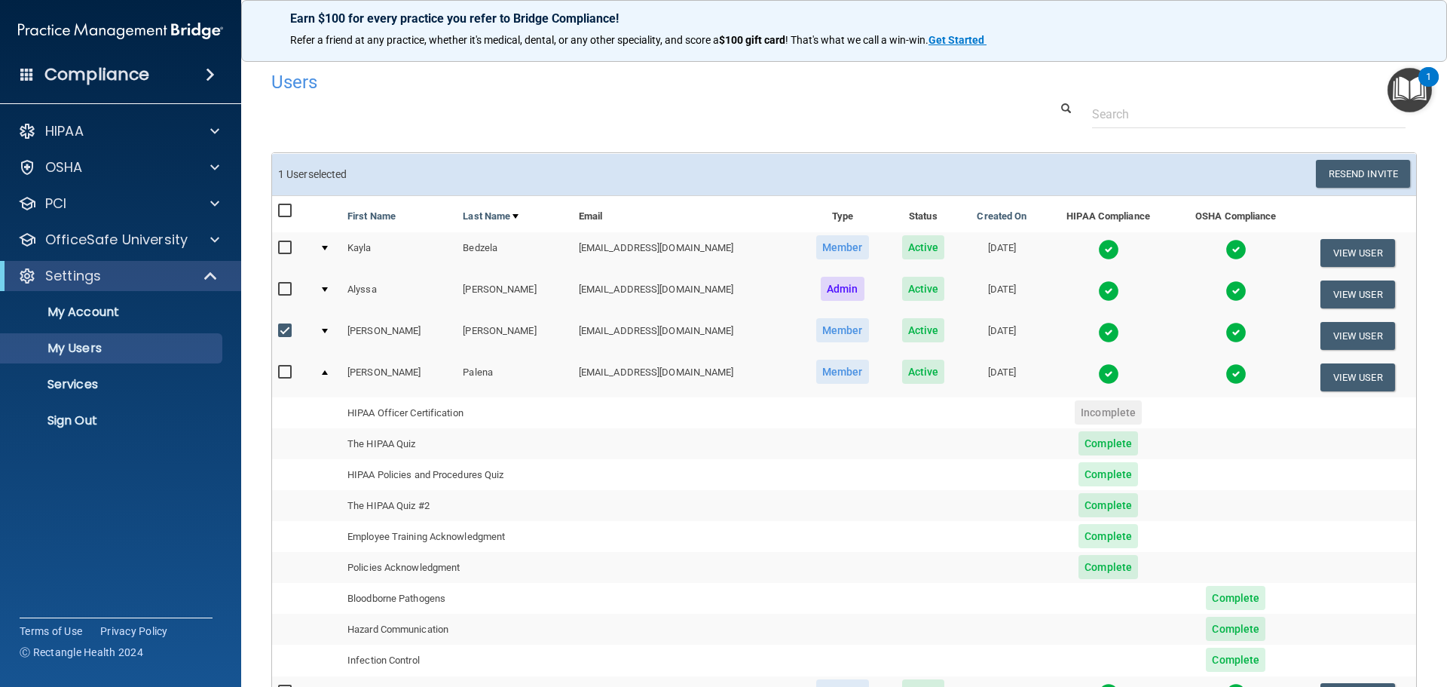
click at [321, 329] on td at bounding box center [328, 335] width 28 height 41
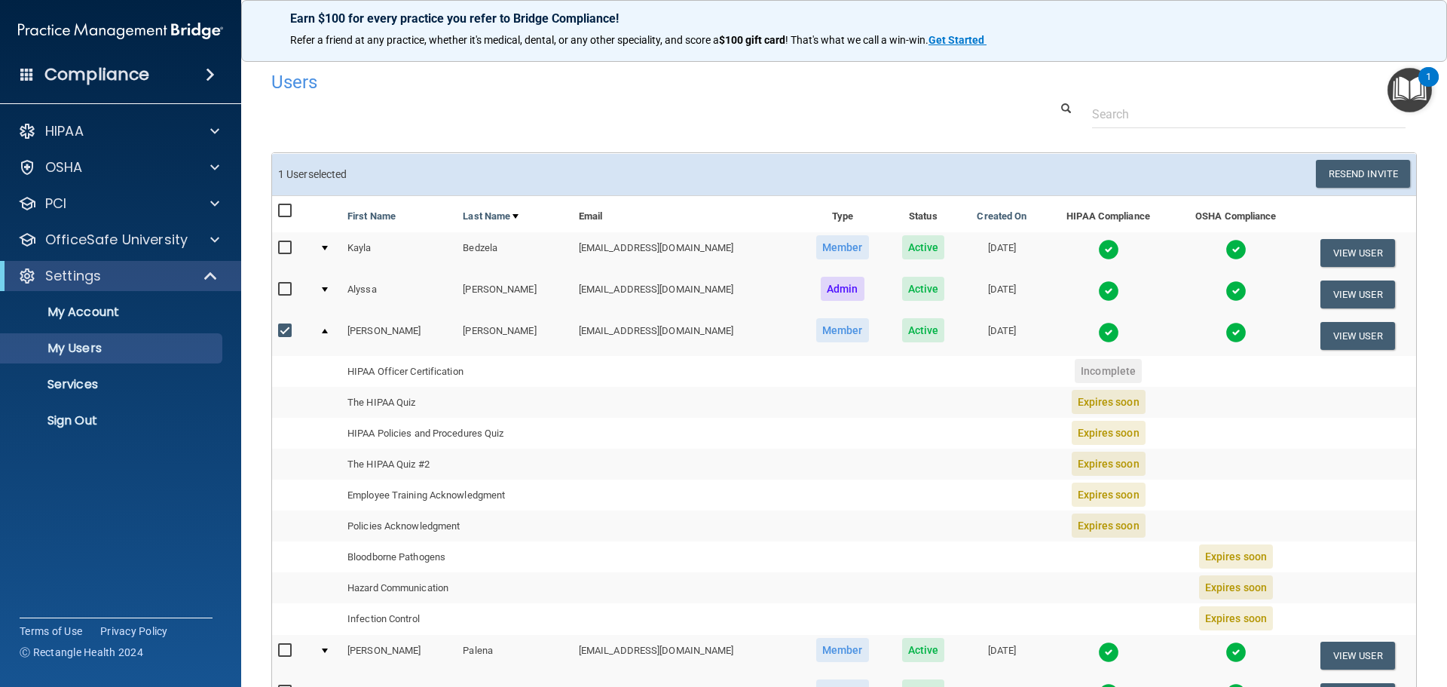
drag, startPoint x: 323, startPoint y: 329, endPoint x: 395, endPoint y: 314, distance: 74.1
click at [395, 314] on table "First Name Last Name Email Type Status Created On HIPAA Compliance OSHA Complia…" at bounding box center [844, 518] width 1144 height 645
click at [1339, 172] on button "Resend Invite" at bounding box center [1363, 174] width 94 height 28
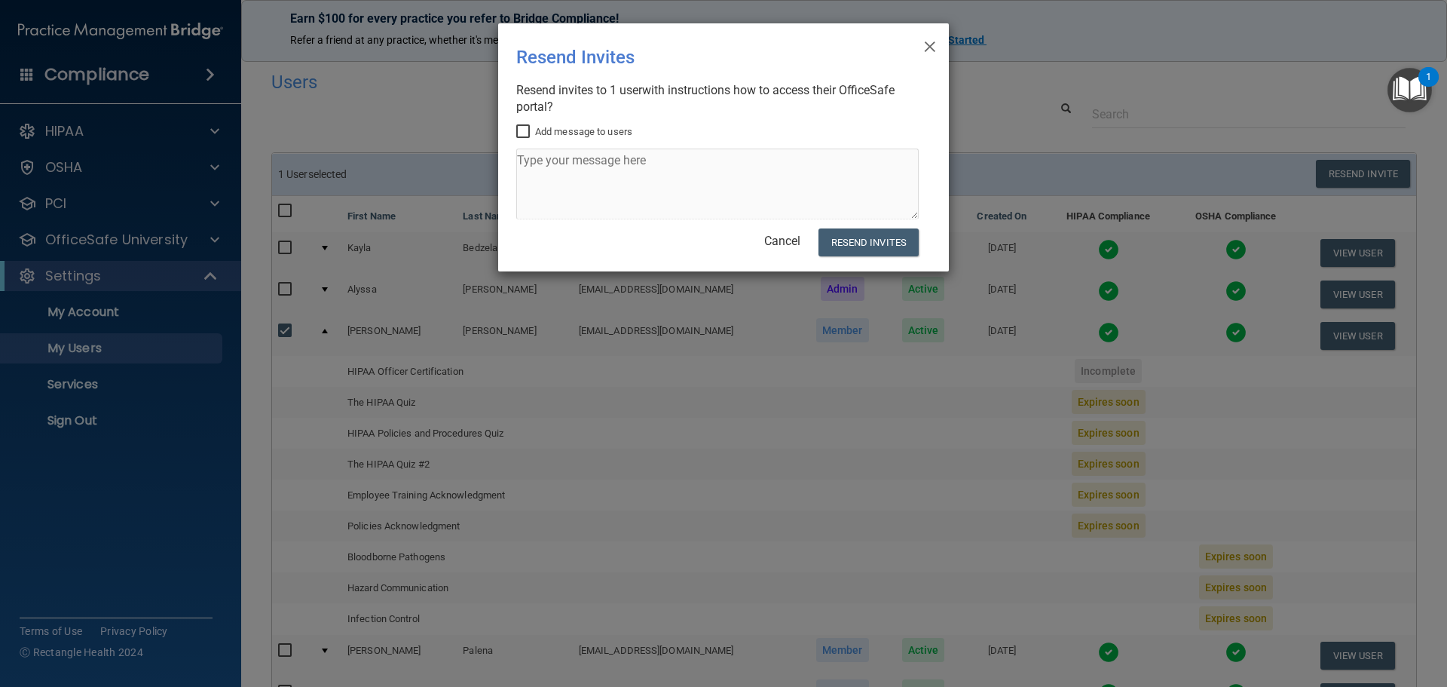
click at [592, 126] on label "Add message to users" at bounding box center [574, 132] width 116 height 18
click at [534, 126] on input "Add message to users" at bounding box center [524, 132] width 17 height 12
checkbox input "true"
click at [564, 169] on textarea at bounding box center [717, 183] width 402 height 71
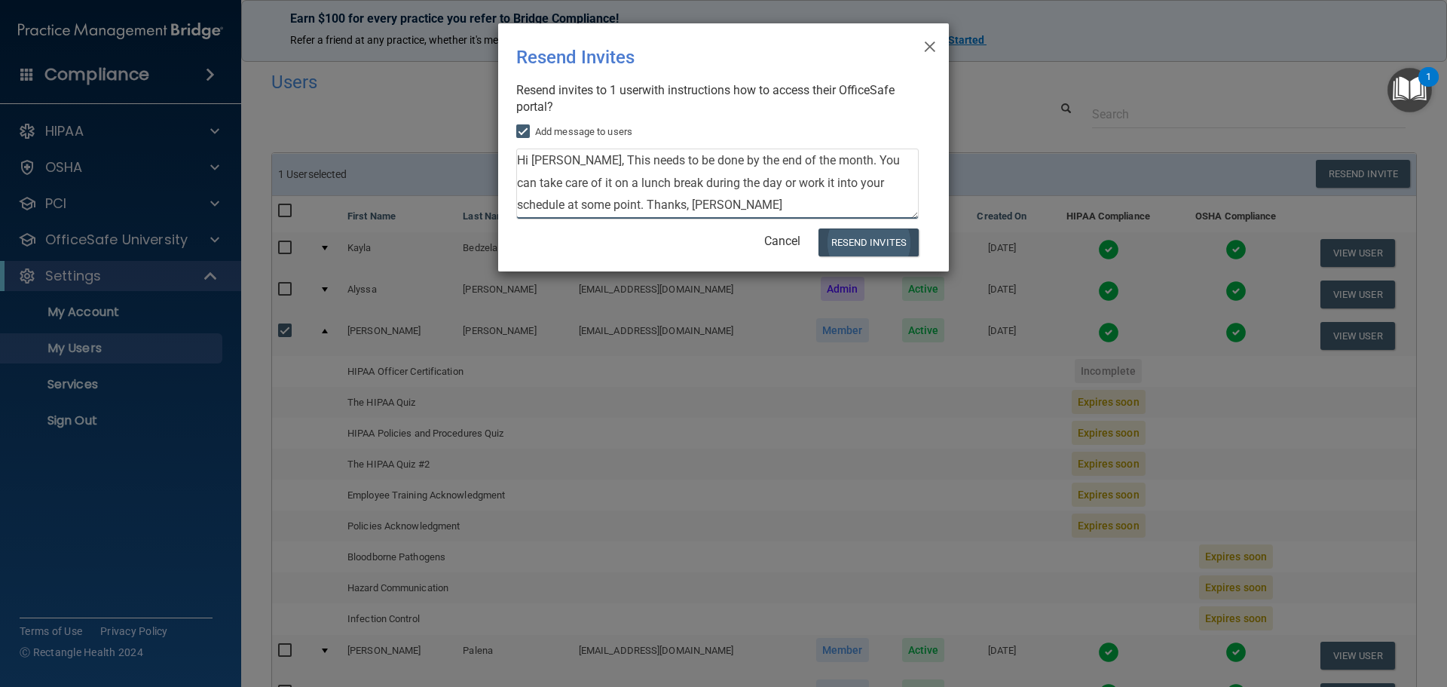
type textarea "Hi Chris, This needs to be done by the end of the month. You can take care of i…"
click at [847, 239] on button "Resend Invites" at bounding box center [868, 242] width 100 height 28
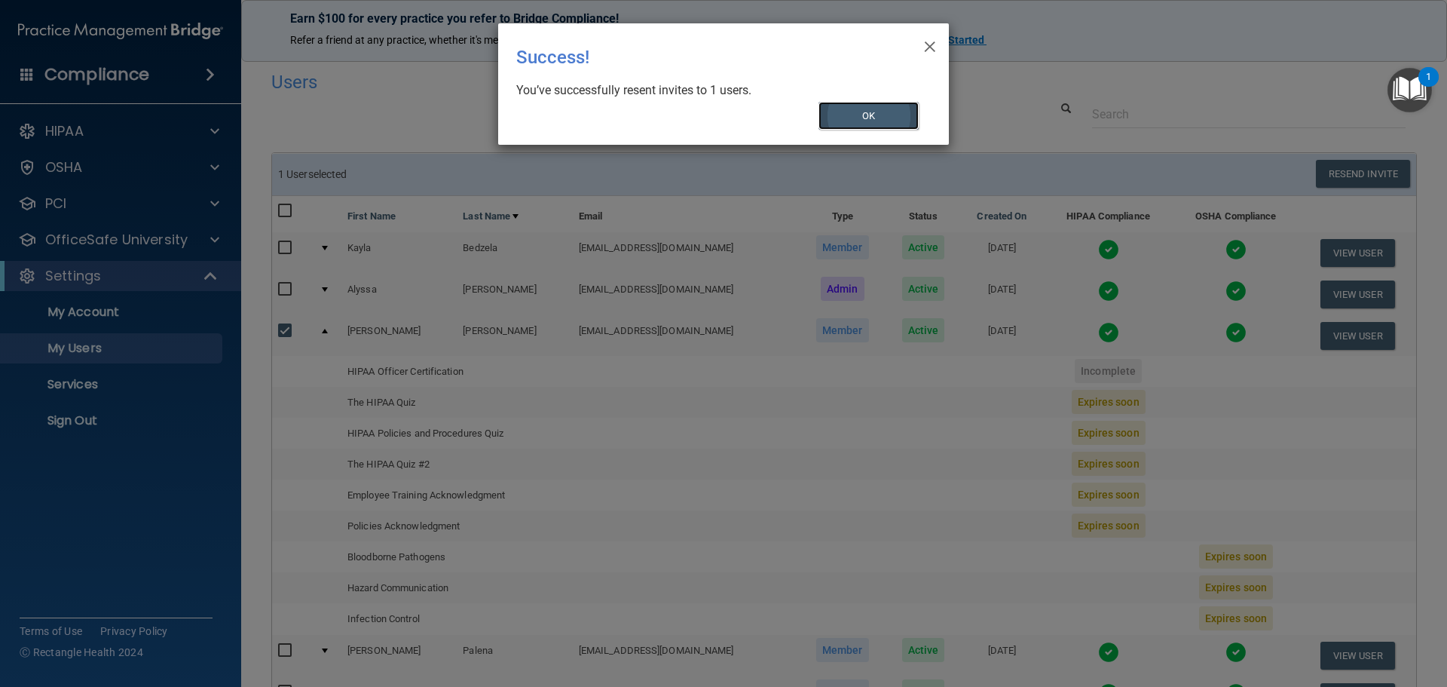
click at [886, 123] on button "OK" at bounding box center [868, 116] width 101 height 28
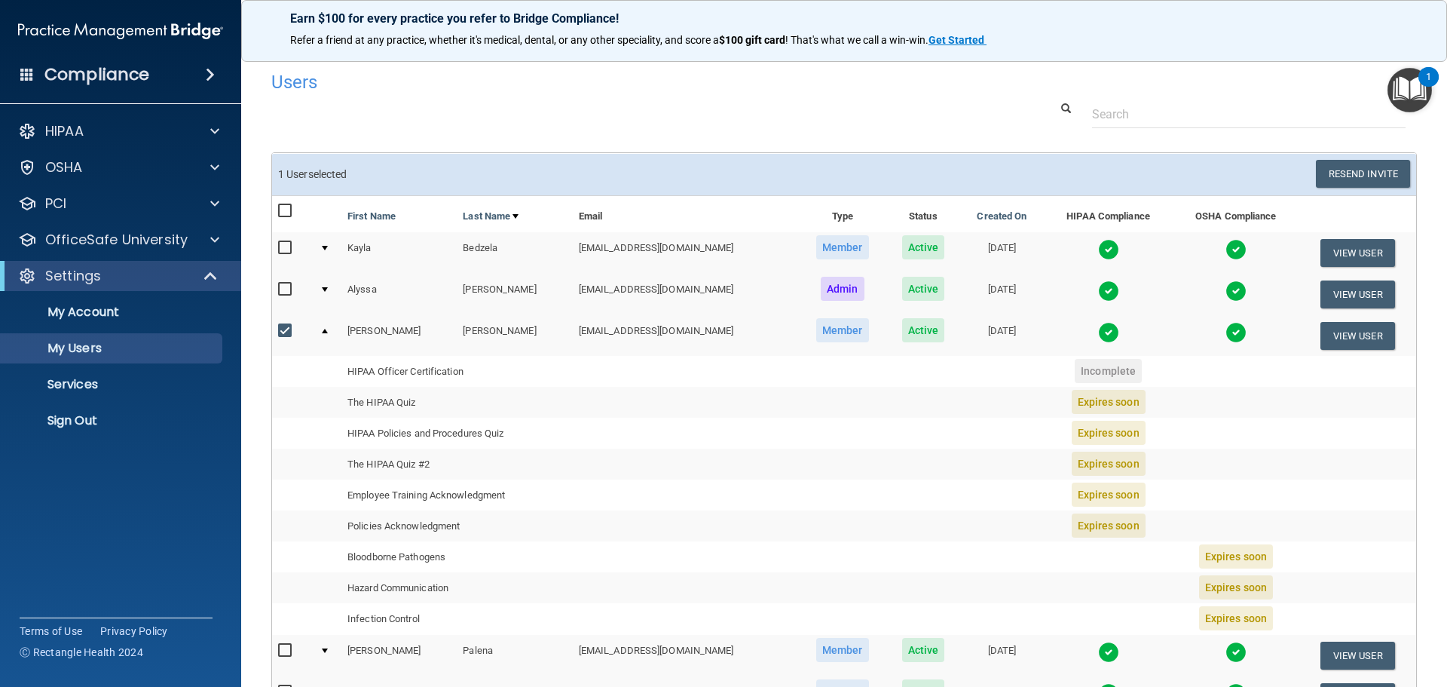
click at [329, 332] on td at bounding box center [328, 335] width 28 height 41
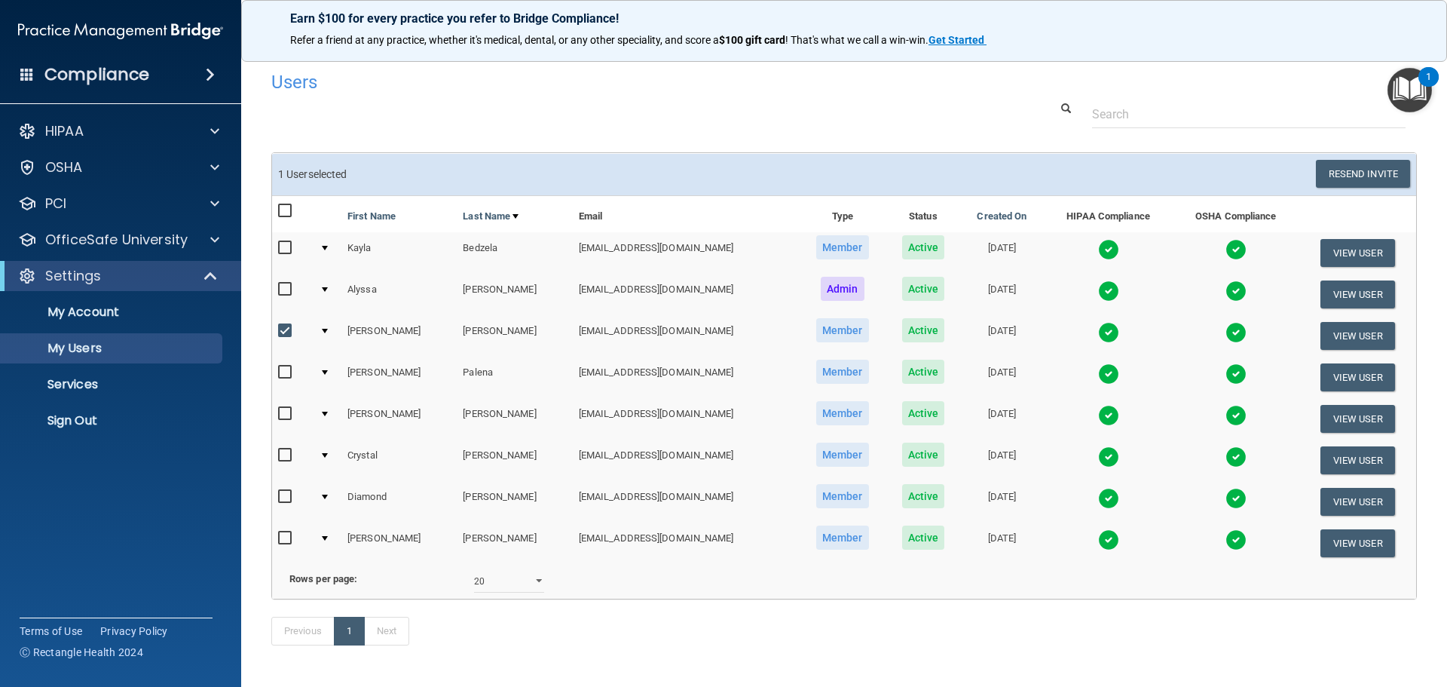
click at [329, 326] on td at bounding box center [328, 335] width 28 height 41
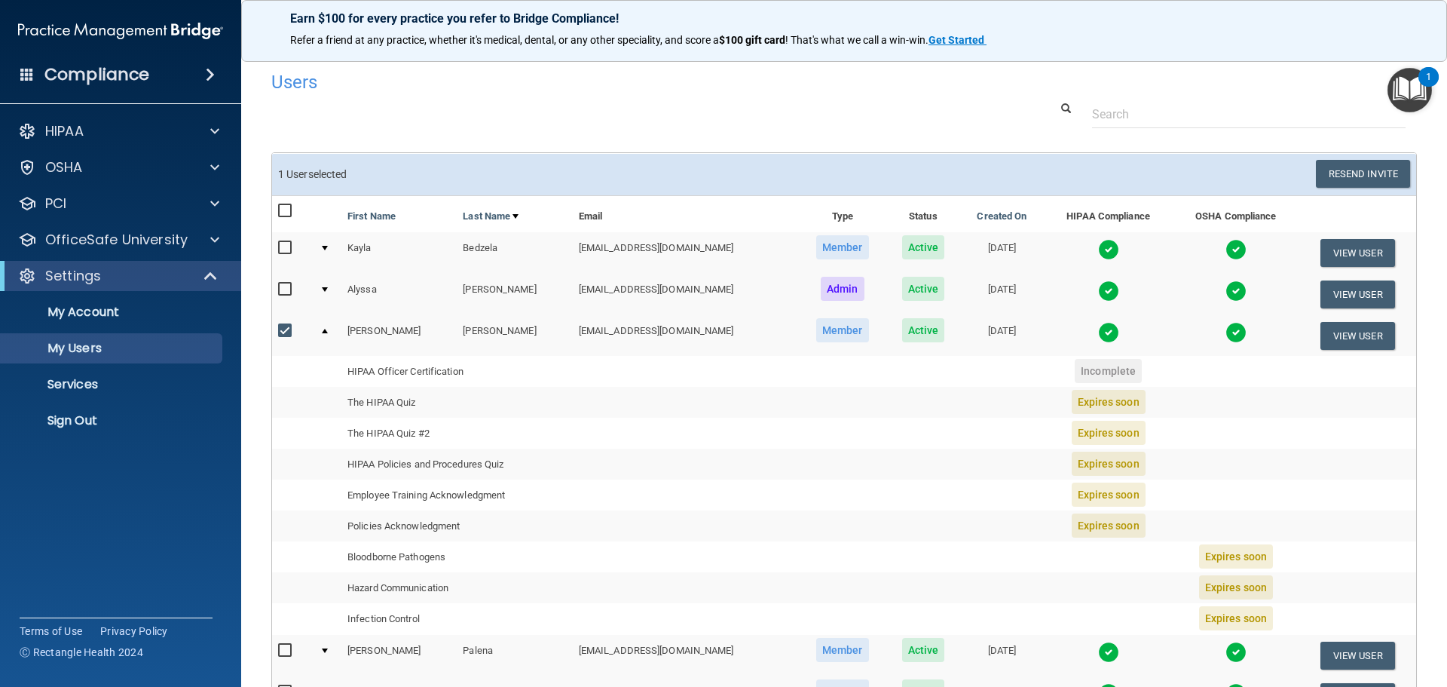
click at [580, 130] on div "Users Success! New user created. × Error! The user couldn't be created. × Succe…" at bounding box center [844, 504] width 1146 height 883
click at [174, 118] on div "HIPAA" at bounding box center [121, 131] width 242 height 30
